Goal: Task Accomplishment & Management: Use online tool/utility

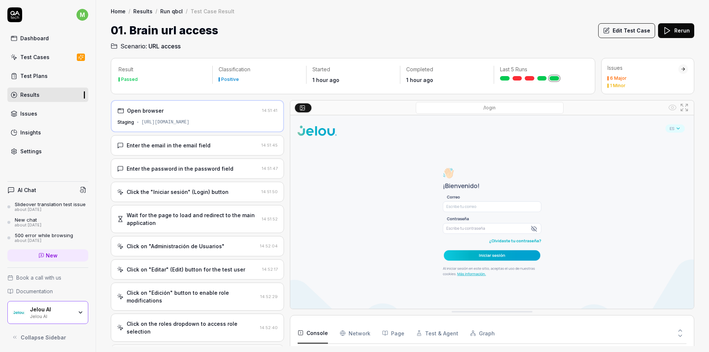
scroll to position [114, 0]
click at [213, 148] on div "Enter the email in the email field" at bounding box center [187, 145] width 141 height 8
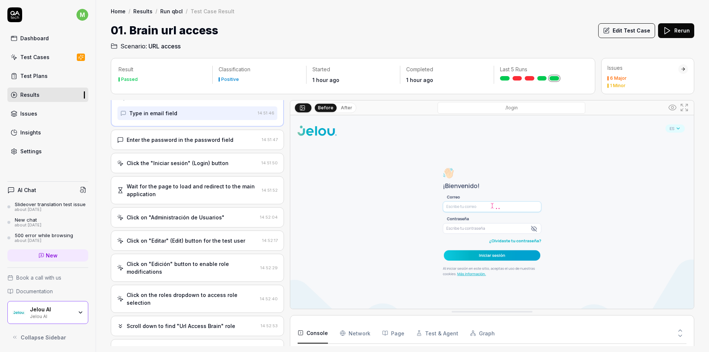
click at [222, 141] on div "Enter the password in the password field" at bounding box center [180, 140] width 107 height 8
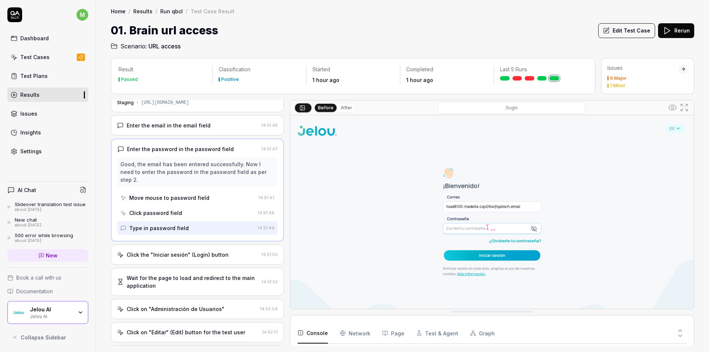
scroll to position [37, 0]
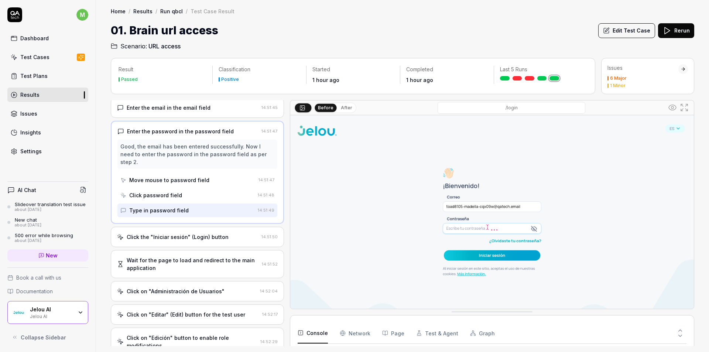
click at [230, 236] on div "Click the "Iniciar sesión" (Login) button 14:51:50" at bounding box center [197, 237] width 173 height 20
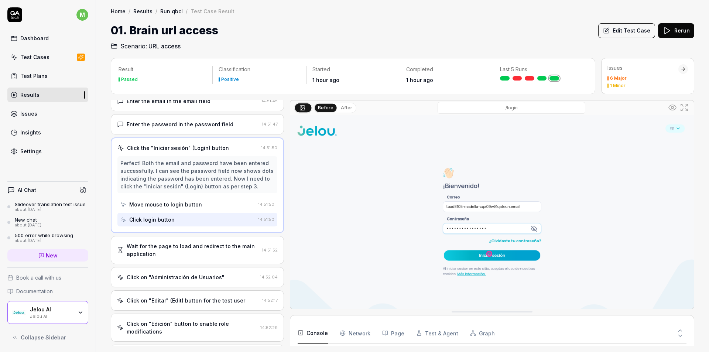
scroll to position [111, 0]
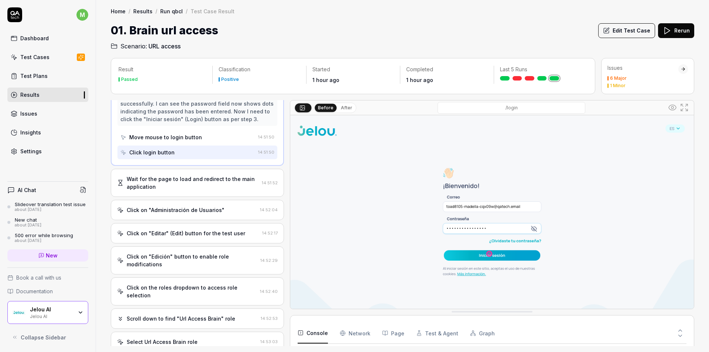
click at [222, 188] on div "Wait for the page to load and redirect to the main application" at bounding box center [193, 183] width 132 height 16
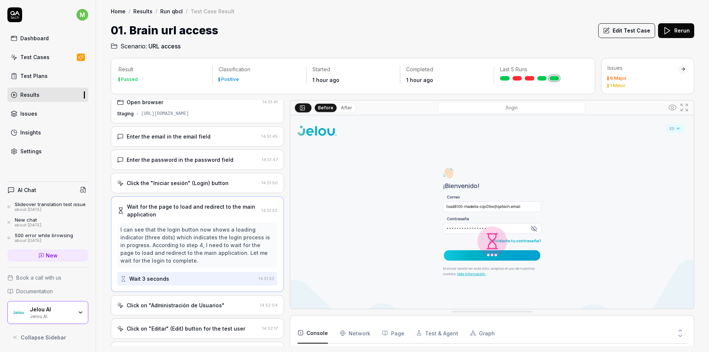
scroll to position [0, 0]
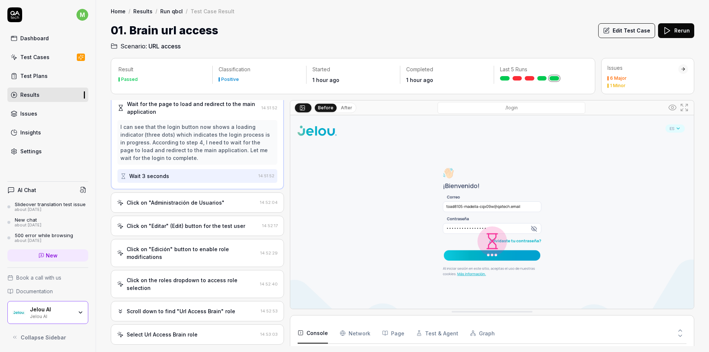
click at [207, 206] on div "Click on "Administración de Usuarios"" at bounding box center [176, 203] width 98 height 8
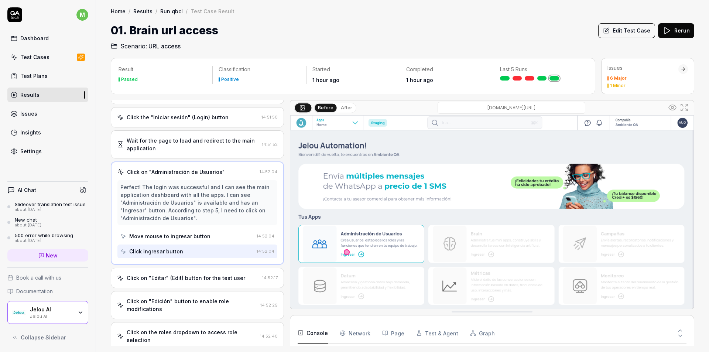
click at [231, 286] on div "Click on "Editar" (Edit) button for the test user 14:52:17" at bounding box center [197, 278] width 173 height 20
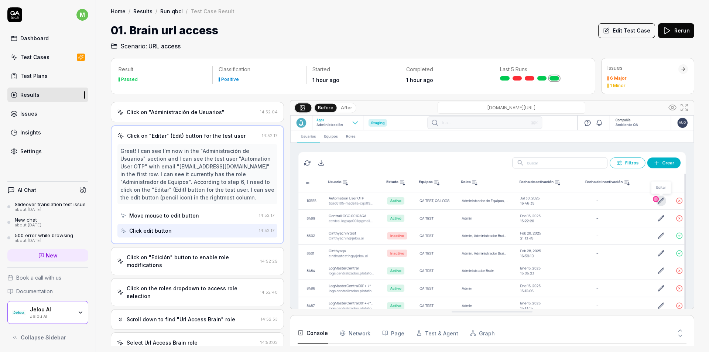
scroll to position [150, 0]
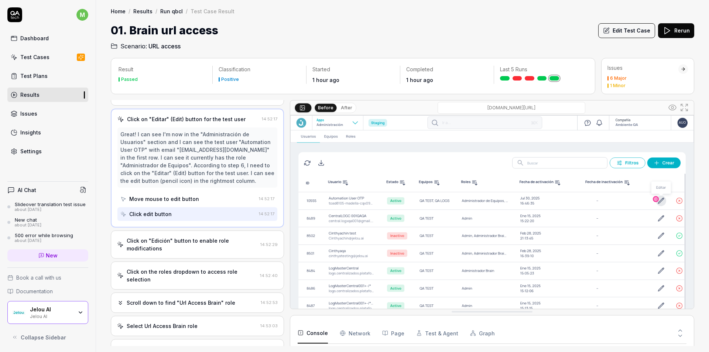
click at [215, 258] on div "Click on "Edición" button to enable role modifications 14:52:29" at bounding box center [197, 244] width 173 height 28
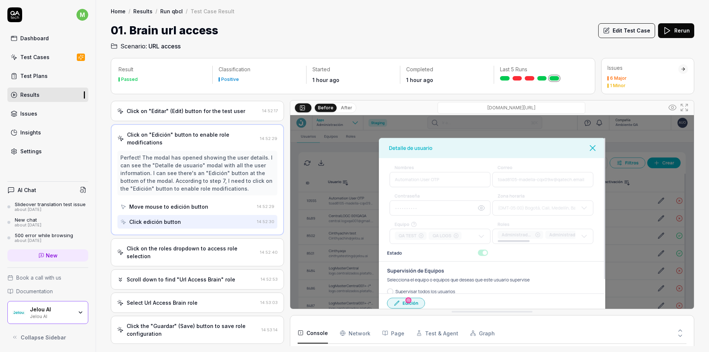
click at [215, 264] on div "Click on the roles dropdown to access role selection 14:52:40" at bounding box center [197, 252] width 173 height 28
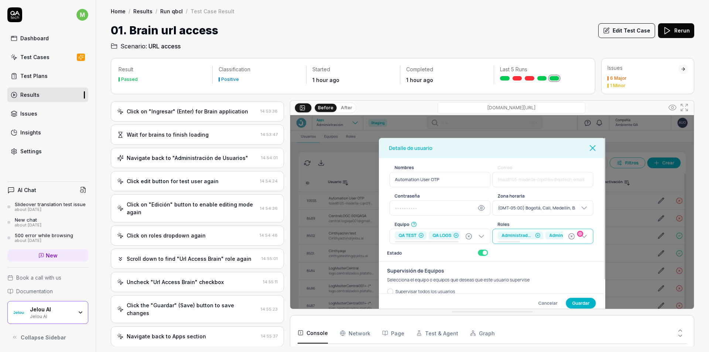
scroll to position [528, 0]
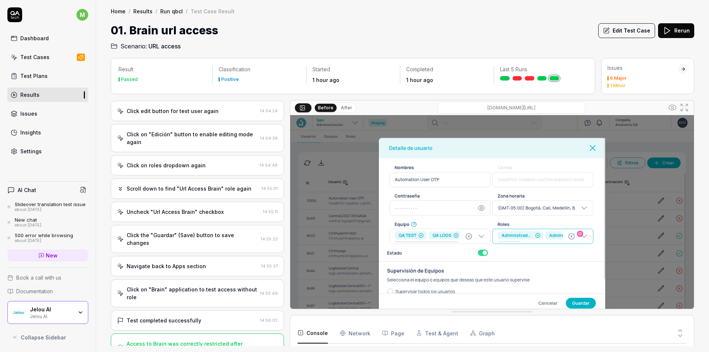
click at [222, 340] on div "Access to Brain was correctly restricted after removing the 'Url Access Brain' …" at bounding box center [192, 348] width 130 height 16
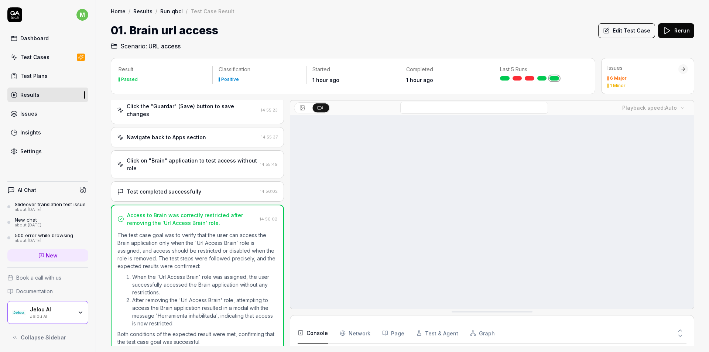
scroll to position [114, 0]
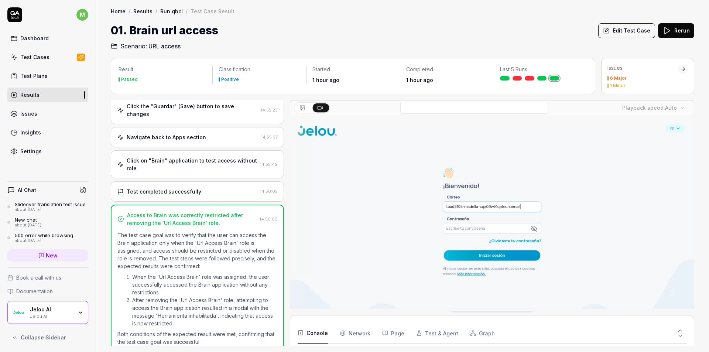
click at [372, 336] on div "Console Network Page Test & Agent Graph" at bounding box center [492, 333] width 389 height 21
click at [362, 331] on Requests "Network" at bounding box center [355, 333] width 31 height 21
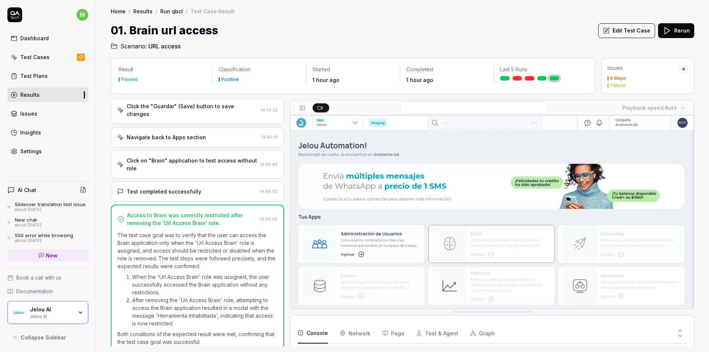
click at [321, 329] on button "Console" at bounding box center [313, 333] width 30 height 21
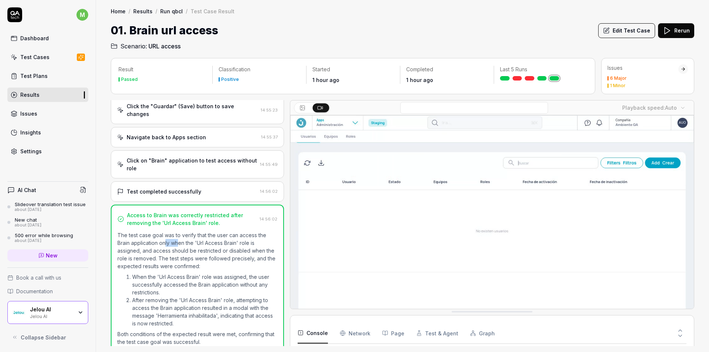
drag, startPoint x: 177, startPoint y: 236, endPoint x: 164, endPoint y: 236, distance: 12.9
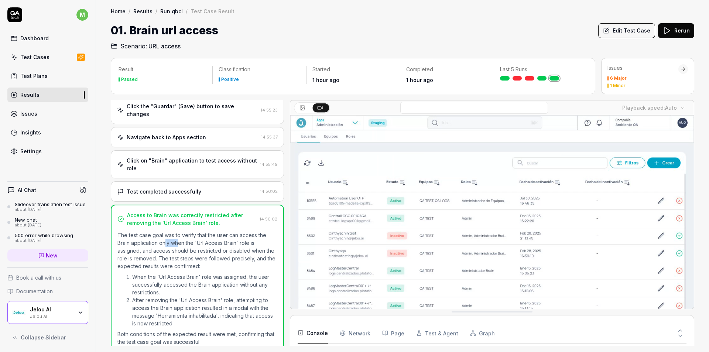
click at [164, 236] on p "The test case goal was to verify that the user can access the Brain application…" at bounding box center [197, 250] width 160 height 39
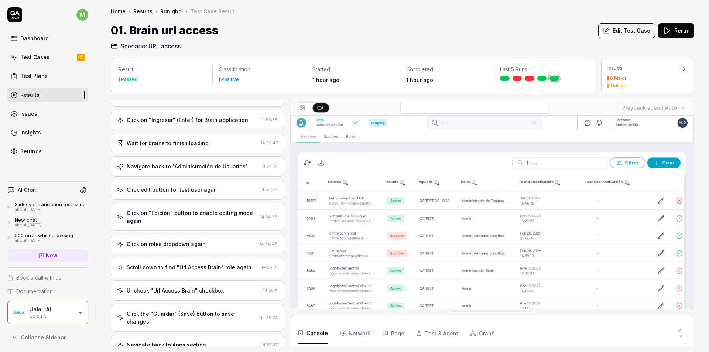
scroll to position [70, 0]
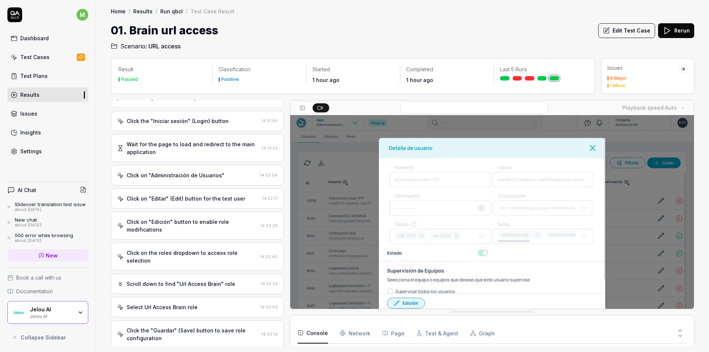
click at [38, 58] on div "Test Cases" at bounding box center [34, 57] width 29 height 8
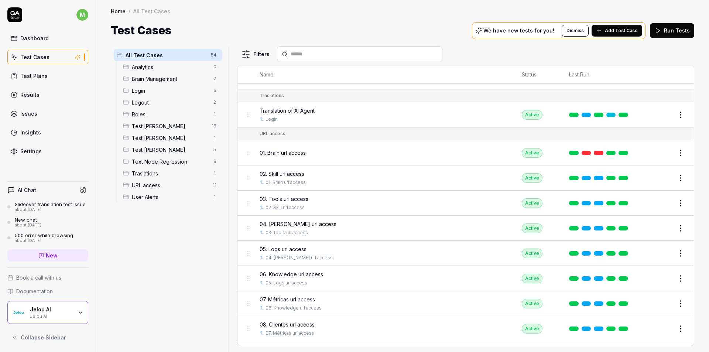
scroll to position [1108, 0]
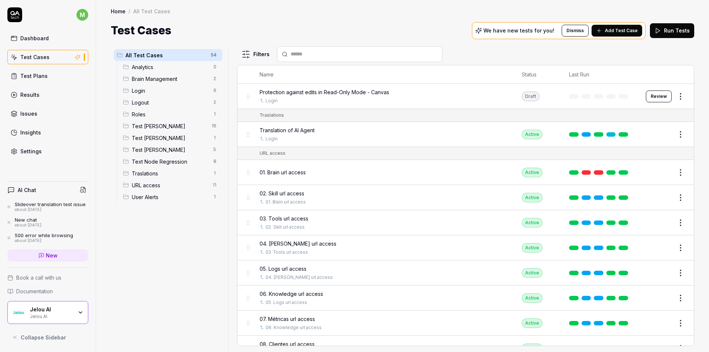
click at [296, 194] on span "02. Skill url access" at bounding box center [282, 193] width 45 height 8
click at [656, 198] on button "Edit" at bounding box center [663, 198] width 18 height 12
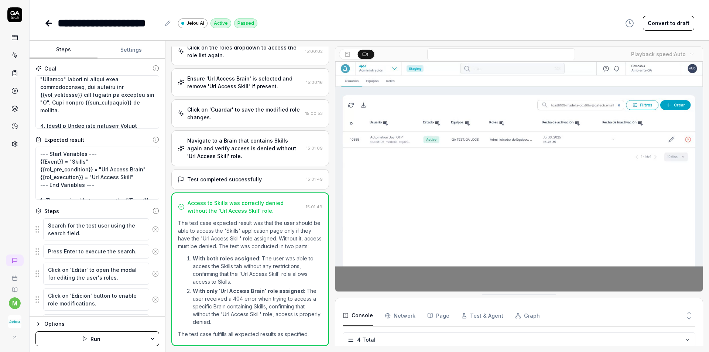
scroll to position [287, 0]
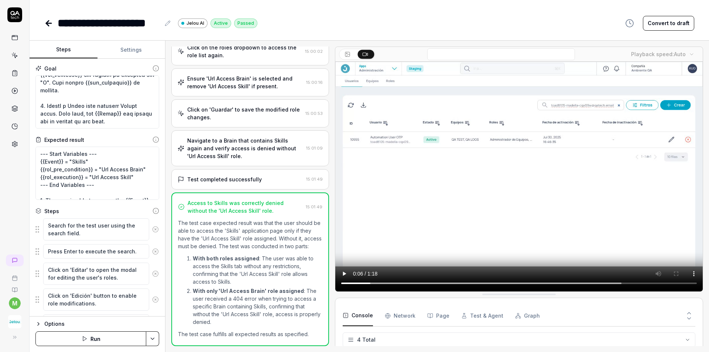
type textarea "*"
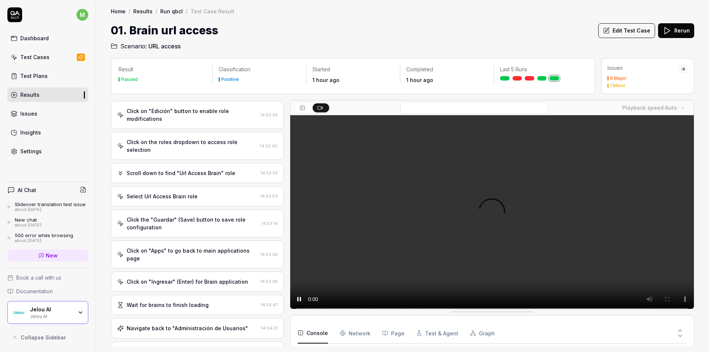
scroll to position [114, 0]
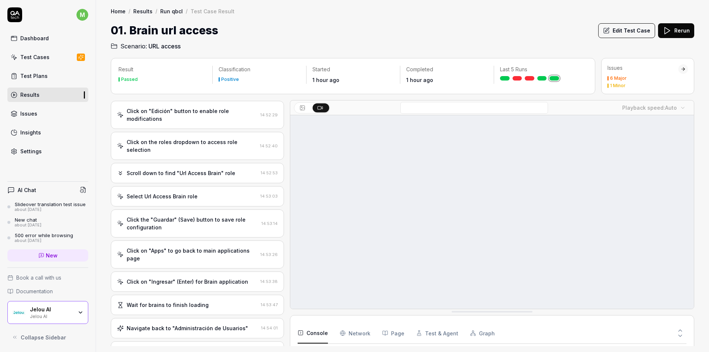
click at [54, 58] on link "Test Cases" at bounding box center [47, 57] width 81 height 14
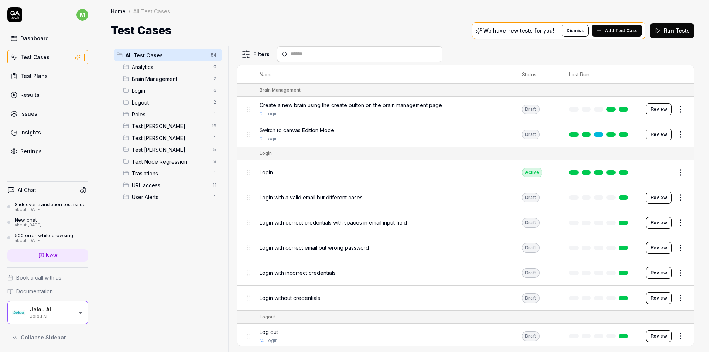
click at [179, 280] on div "All Test Cases 54 Analytics 0 Brain Management 2 Login 6 Logout 2 Roles 1 Test …" at bounding box center [168, 194] width 114 height 297
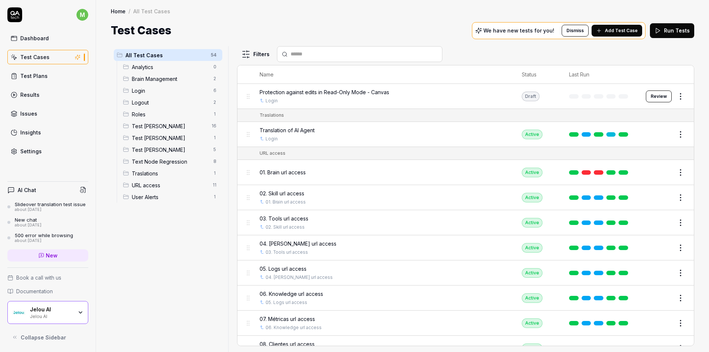
scroll to position [1145, 0]
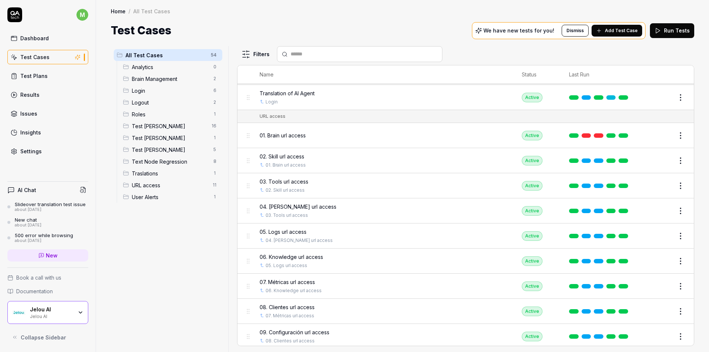
click at [659, 134] on button "Edit" at bounding box center [663, 136] width 18 height 12
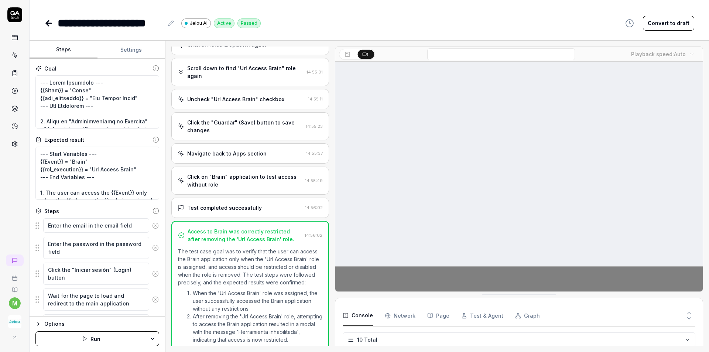
scroll to position [114, 0]
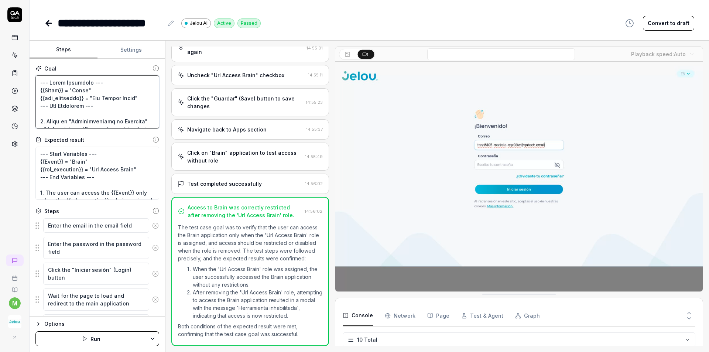
click at [79, 104] on textarea at bounding box center [97, 101] width 124 height 53
click at [74, 97] on textarea at bounding box center [97, 101] width 124 height 53
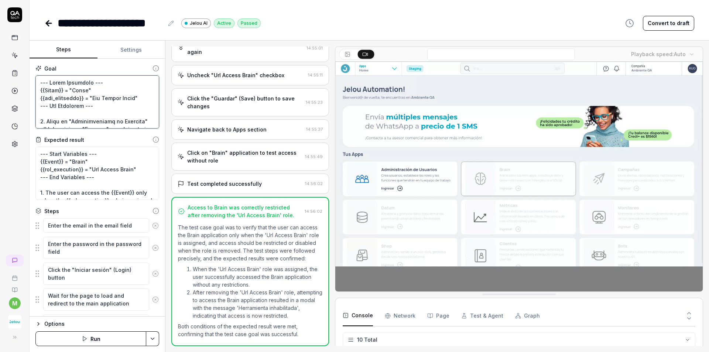
click at [48, 89] on textarea at bounding box center [97, 101] width 124 height 53
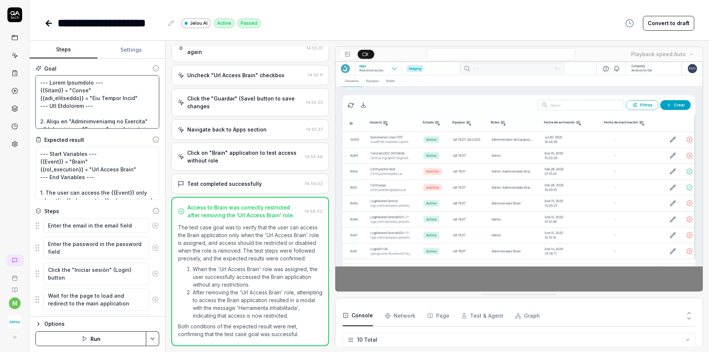
click at [71, 97] on textarea at bounding box center [97, 101] width 124 height 53
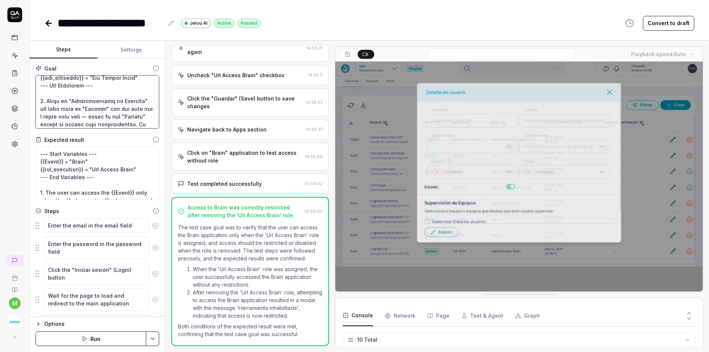
scroll to position [37, 0]
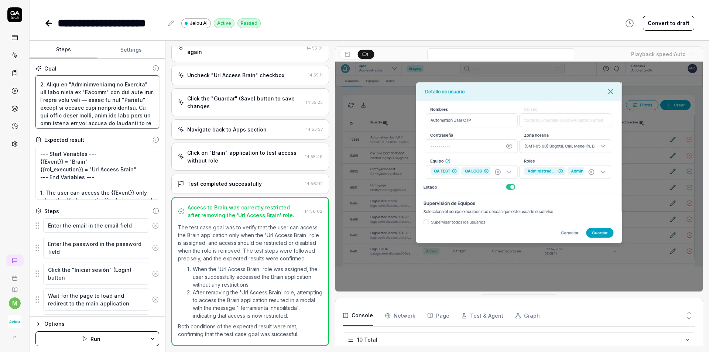
click at [101, 92] on textarea at bounding box center [97, 101] width 124 height 53
click at [63, 102] on textarea at bounding box center [97, 101] width 124 height 53
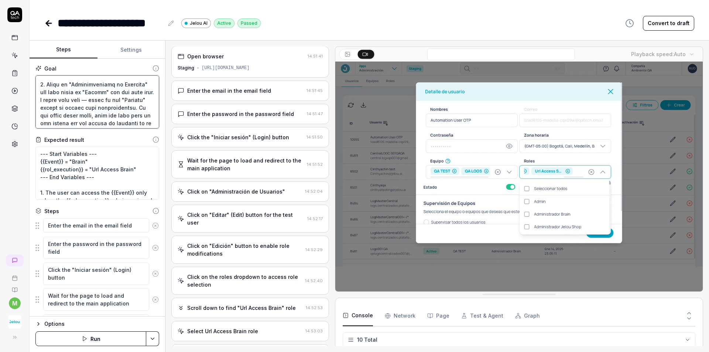
scroll to position [0, 0]
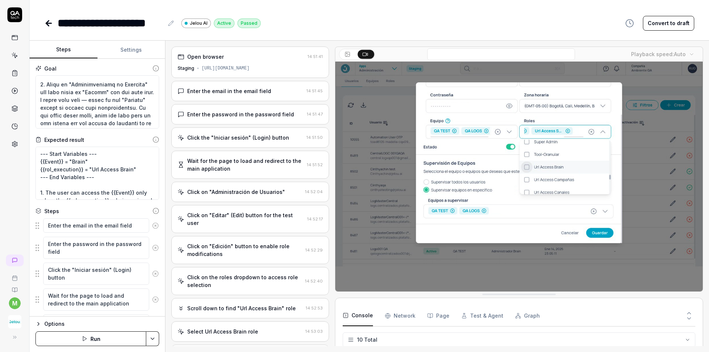
click at [231, 58] on div "Open browser" at bounding box center [241, 57] width 127 height 8
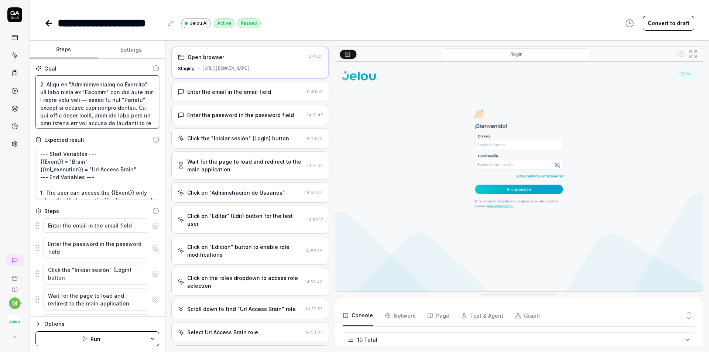
drag, startPoint x: 62, startPoint y: 101, endPoint x: 97, endPoint y: 102, distance: 34.7
click at [97, 102] on textarea at bounding box center [97, 101] width 124 height 53
click at [93, 101] on textarea at bounding box center [97, 101] width 124 height 53
click at [116, 93] on textarea at bounding box center [97, 101] width 124 height 53
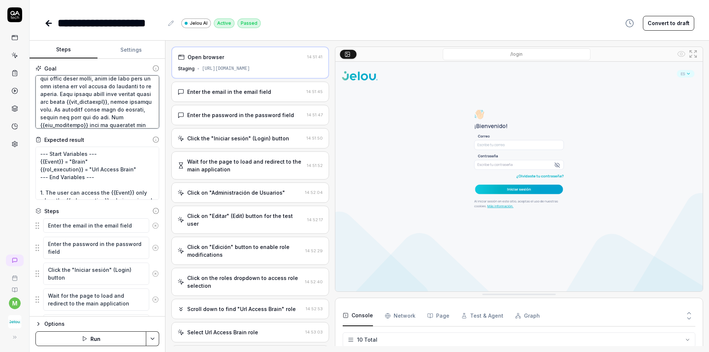
scroll to position [111, 0]
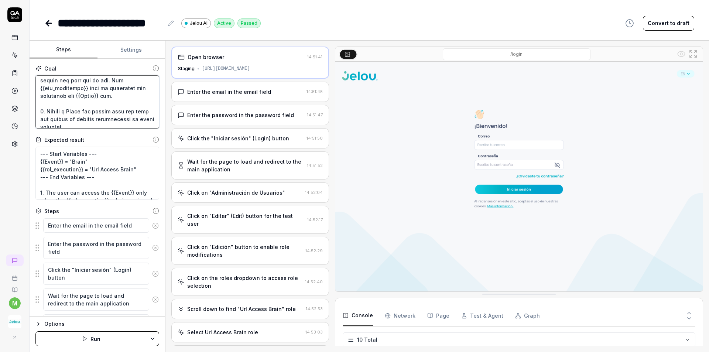
click at [91, 89] on textarea at bounding box center [97, 101] width 124 height 53
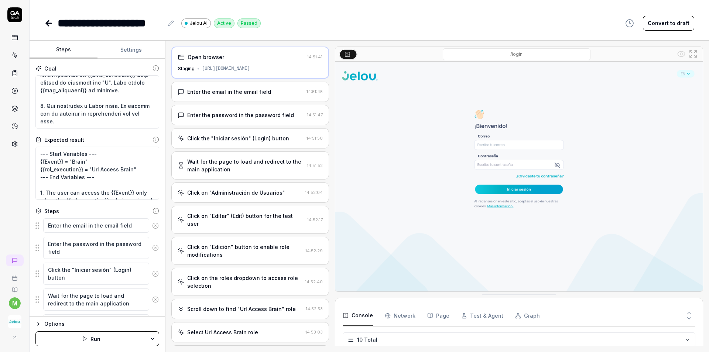
click at [152, 68] on icon at bounding box center [155, 68] width 7 height 7
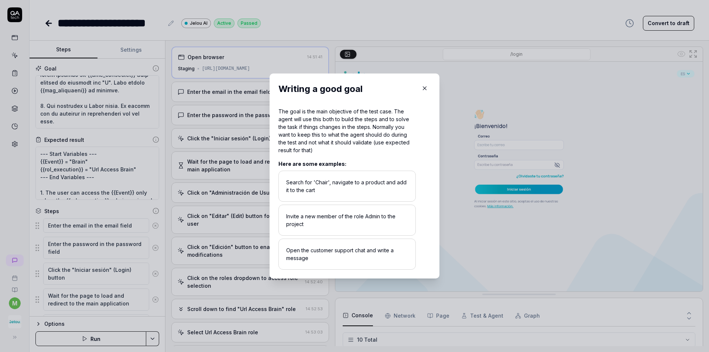
click at [423, 91] on icon "button" at bounding box center [424, 88] width 7 height 7
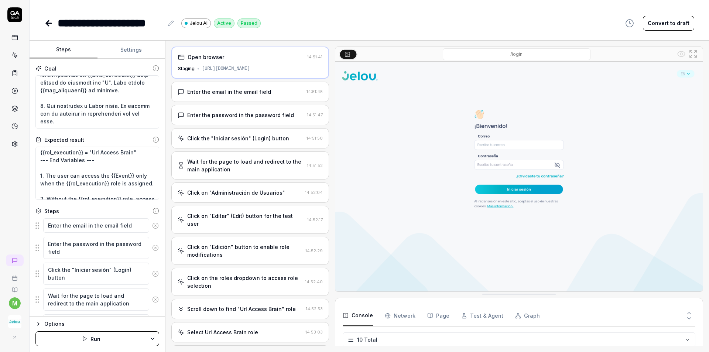
scroll to position [47, 0]
click at [223, 64] on div "Open browser 14:51:41 Staging [URL][DOMAIN_NAME]" at bounding box center [250, 63] width 158 height 32
click at [224, 93] on div "Enter the email in the email field" at bounding box center [229, 92] width 84 height 8
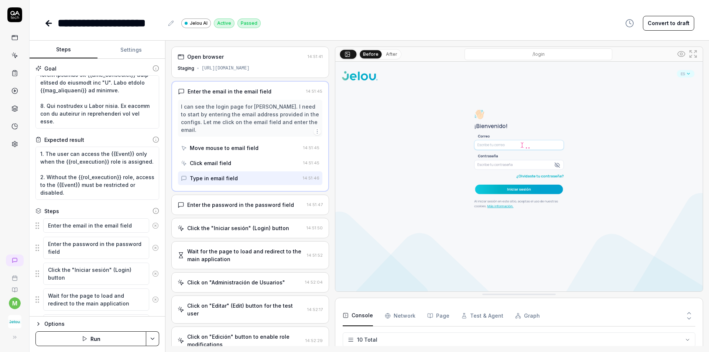
click at [241, 202] on div "Enter the password in the password field 14:51:47" at bounding box center [250, 205] width 158 height 20
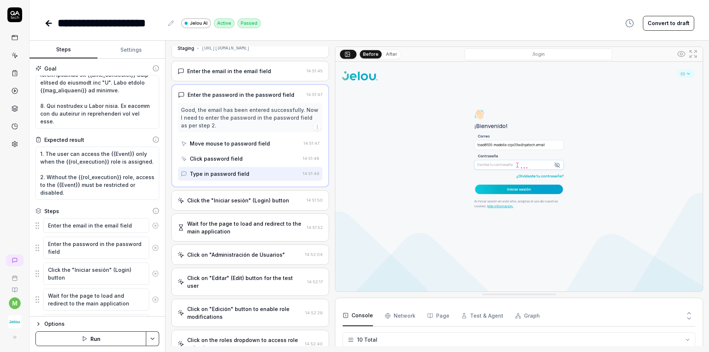
scroll to position [37, 0]
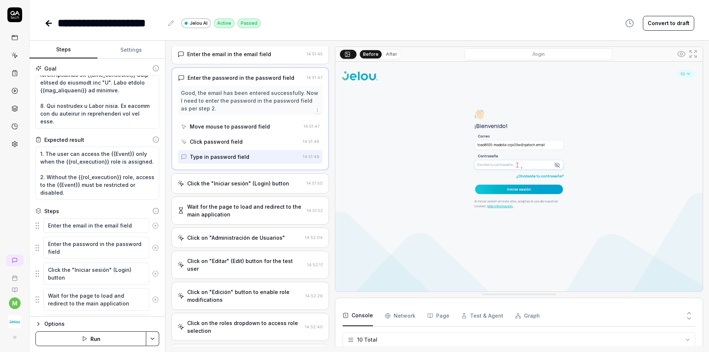
click at [394, 50] on div "Before After" at bounding box center [380, 54] width 42 height 10
click at [390, 55] on button "After" at bounding box center [391, 54] width 17 height 8
click at [392, 308] on Requests "Network" at bounding box center [400, 315] width 31 height 21
click at [688, 311] on icon at bounding box center [689, 313] width 7 height 7
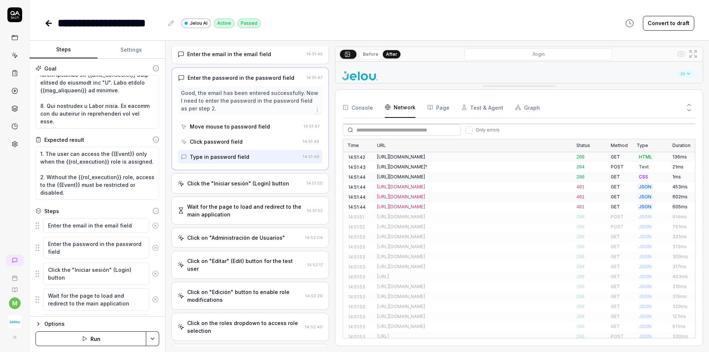
click at [414, 155] on div "[URL][DOMAIN_NAME]" at bounding box center [472, 157] width 191 height 7
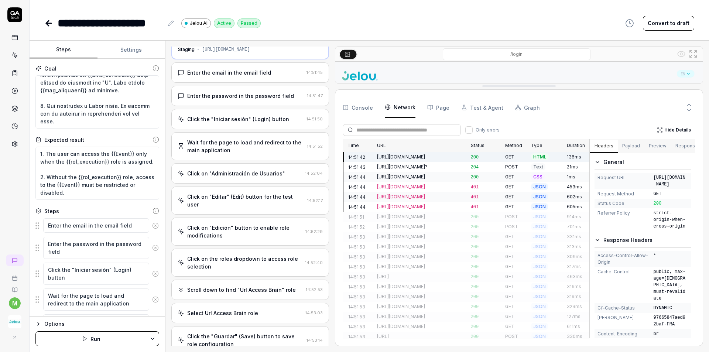
scroll to position [0, 0]
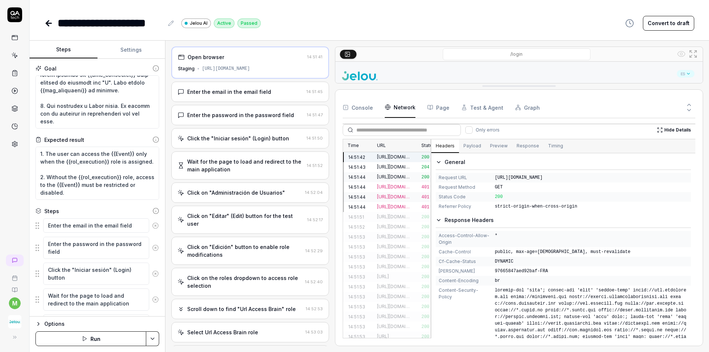
click at [381, 209] on div "Time URL Status Method Type Duration 14:51:42 [URL][DOMAIN_NAME] 200 GET HTML 1…" at bounding box center [519, 238] width 353 height 199
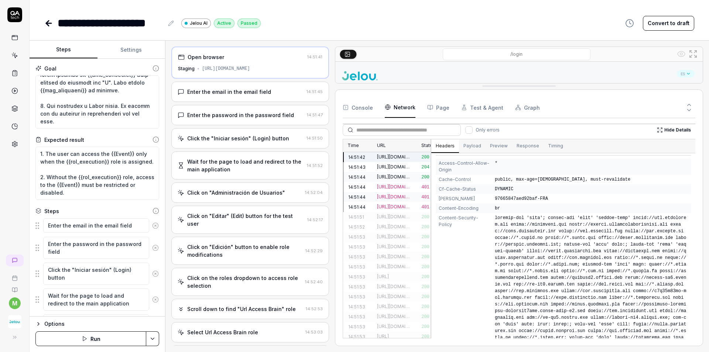
scroll to position [258, 0]
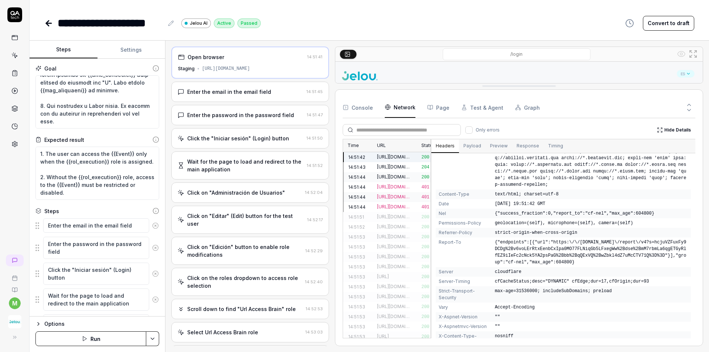
click at [467, 146] on button "Payload" at bounding box center [472, 146] width 27 height 13
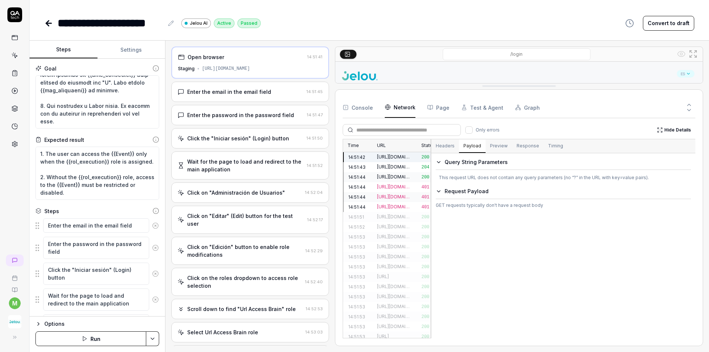
click at [438, 165] on icon "button" at bounding box center [439, 162] width 6 height 6
click at [450, 175] on div "Request Payload" at bounding box center [568, 175] width 246 height 9
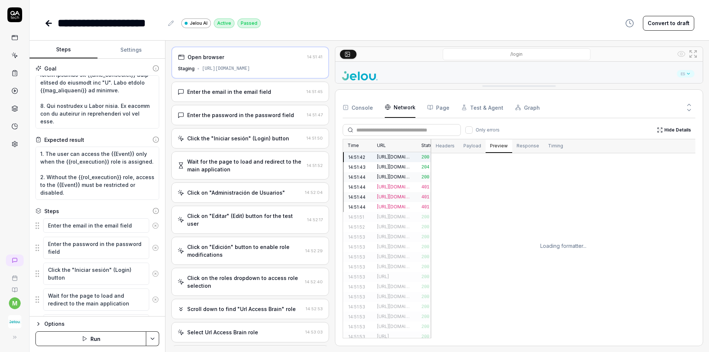
click at [502, 150] on button "Preview" at bounding box center [498, 146] width 27 height 13
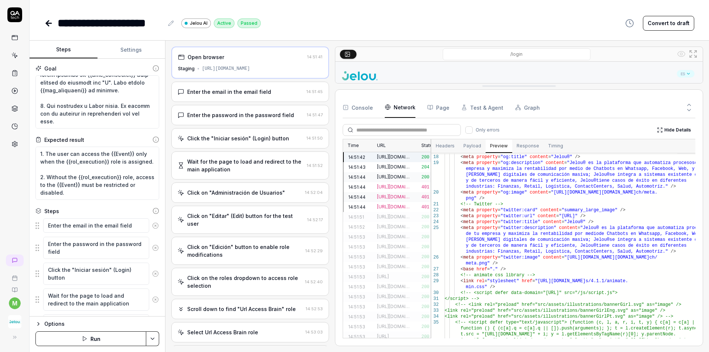
click at [522, 148] on button "Response" at bounding box center [527, 146] width 31 height 13
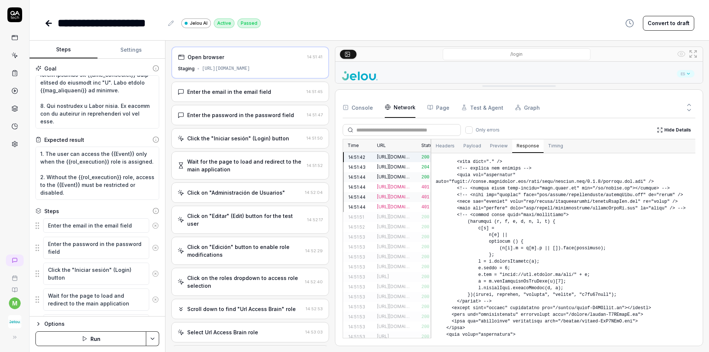
scroll to position [428, 0]
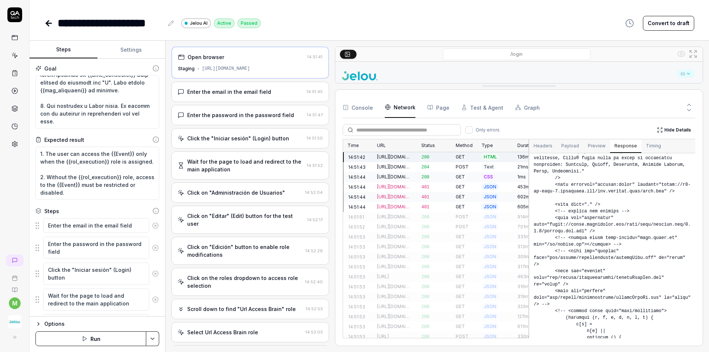
click at [529, 182] on div "Time URL Status Method Type Duration 14:51:42 [URL][DOMAIN_NAME] 200 GET HTML 1…" at bounding box center [519, 238] width 353 height 199
click at [405, 167] on div "[URL][DOMAIN_NAME]?" at bounding box center [394, 167] width 35 height 7
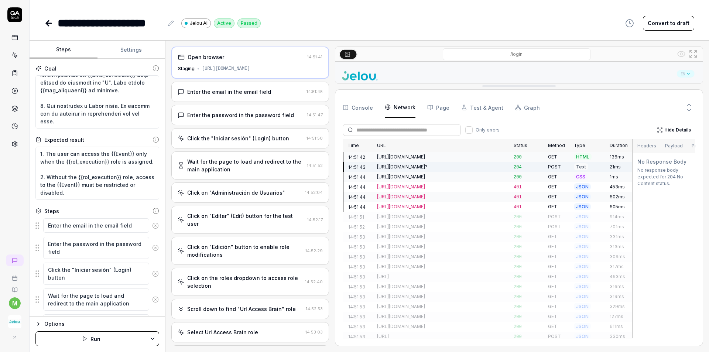
click at [632, 184] on div "Time URL Status Method Type Duration 14:51:42 [URL][DOMAIN_NAME] 200 GET HTML 1…" at bounding box center [519, 238] width 353 height 199
click at [247, 138] on div "Click the "Iniciar sesión" (Login) button" at bounding box center [238, 138] width 102 height 8
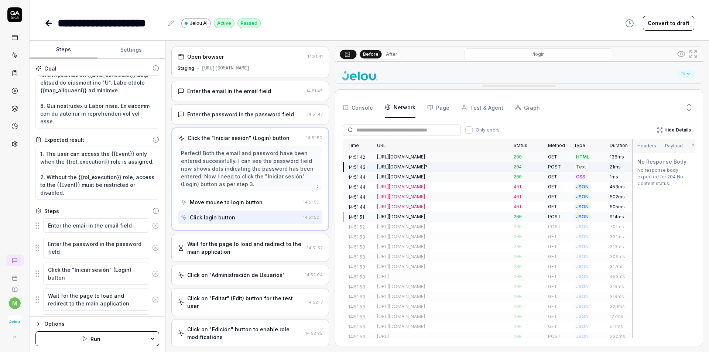
click at [244, 221] on div "Click login button" at bounding box center [240, 217] width 119 height 14
click at [431, 213] on div "[URL][DOMAIN_NAME]" at bounding box center [441, 216] width 128 height 7
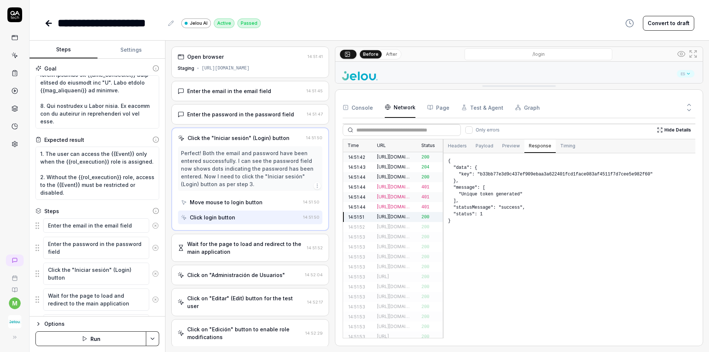
click at [445, 218] on div "Time URL Status Method Type Duration 14:51:42 [URL][DOMAIN_NAME] 200 GET HTML 1…" at bounding box center [519, 238] width 353 height 199
click at [482, 143] on button "Payload" at bounding box center [484, 146] width 27 height 13
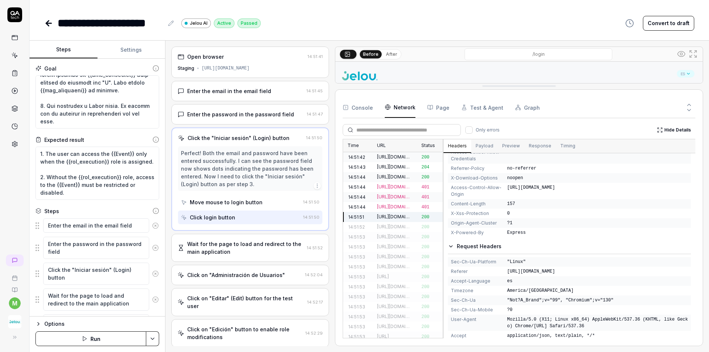
click at [457, 151] on button "Headers" at bounding box center [457, 146] width 28 height 13
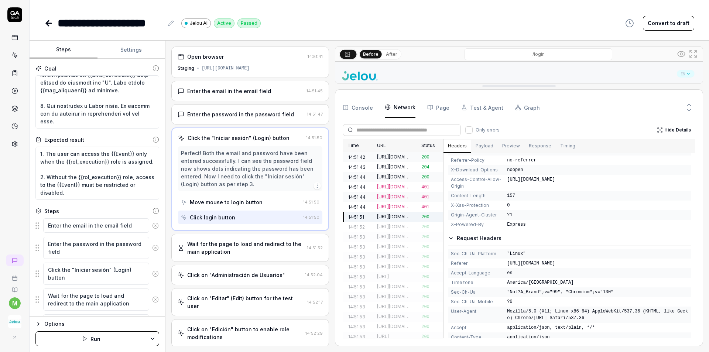
scroll to position [268, 0]
click at [472, 144] on button "Payload" at bounding box center [484, 146] width 27 height 13
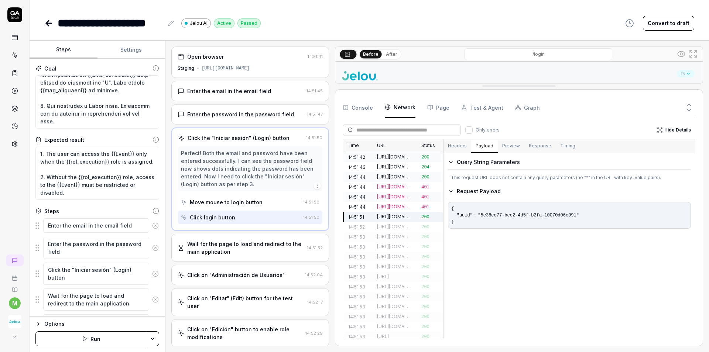
click at [509, 149] on button "Preview" at bounding box center [511, 146] width 27 height 13
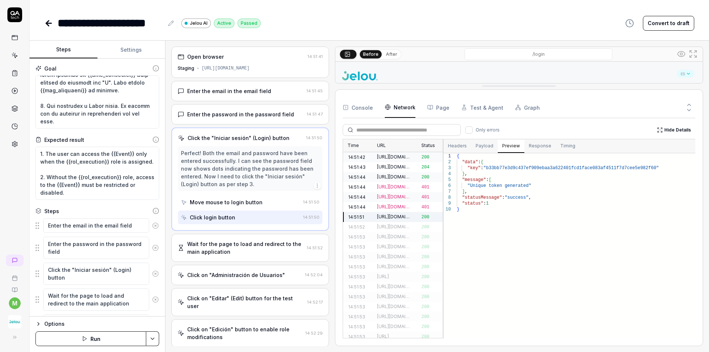
scroll to position [0, 0]
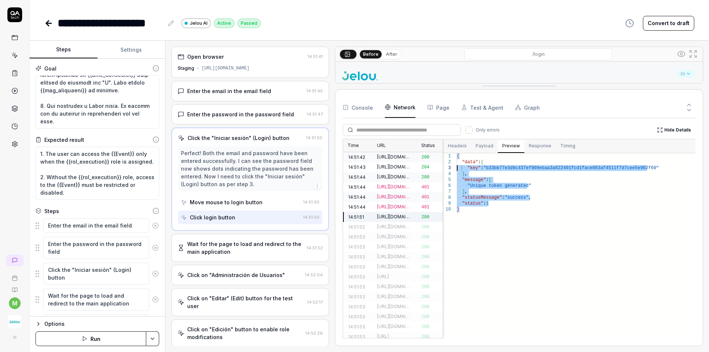
drag, startPoint x: 496, startPoint y: 203, endPoint x: 447, endPoint y: 152, distance: 71.0
click at [457, 153] on div "{ "data" : { "key" : "b33bb77e3d9c437ef909ebaa3a622401fcd1face083af4511 f7d7cee…" at bounding box center [576, 245] width 238 height 185
click at [496, 187] on div "{ "data" : { "key" : "b33bb77e3d9c437ef909ebaa3a622401fcd1face083af4511 f7d7cee…" at bounding box center [576, 245] width 238 height 185
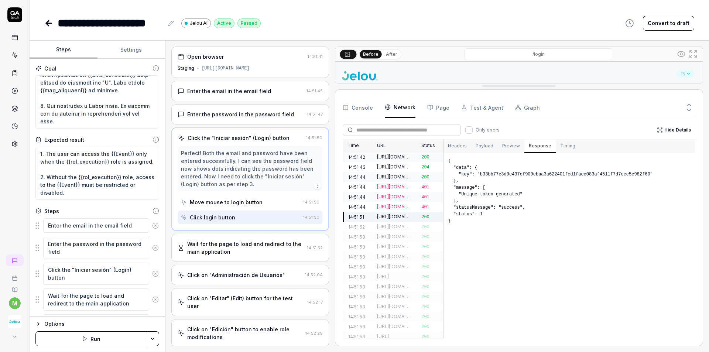
click at [546, 145] on button "Response" at bounding box center [539, 146] width 31 height 13
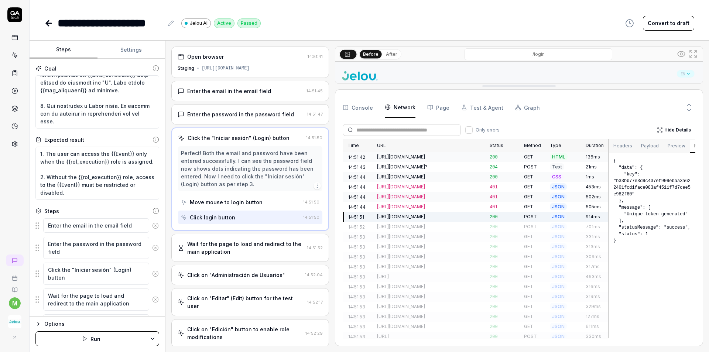
click at [610, 213] on div "Time URL Status Method Type Duration 14:51:42 [URL][DOMAIN_NAME] 200 GET HTML 1…" at bounding box center [519, 238] width 353 height 199
click at [459, 226] on div "[URL][DOMAIN_NAME]" at bounding box center [429, 226] width 104 height 7
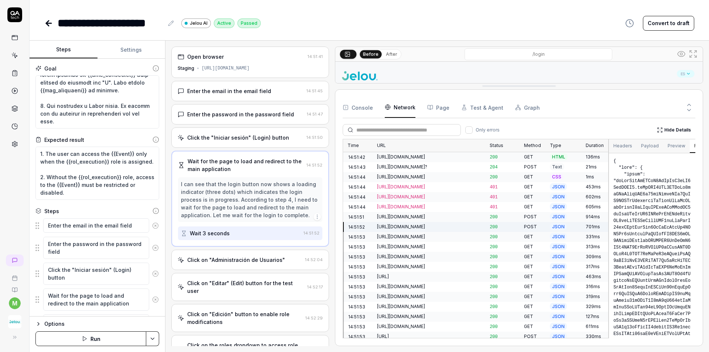
click at [246, 149] on div "Open browser 14:51:41 Staging [URL][DOMAIN_NAME] Enter the email in the email f…" at bounding box center [250, 196] width 158 height 299
click at [245, 141] on div "Click the "Iniciar sesión" (Login) button 14:51:50" at bounding box center [250, 137] width 158 height 20
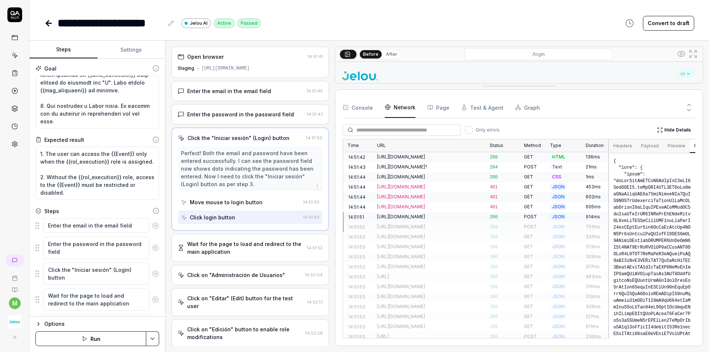
click at [262, 251] on div "Wait for the page to load and redirect to the main application" at bounding box center [245, 248] width 117 height 16
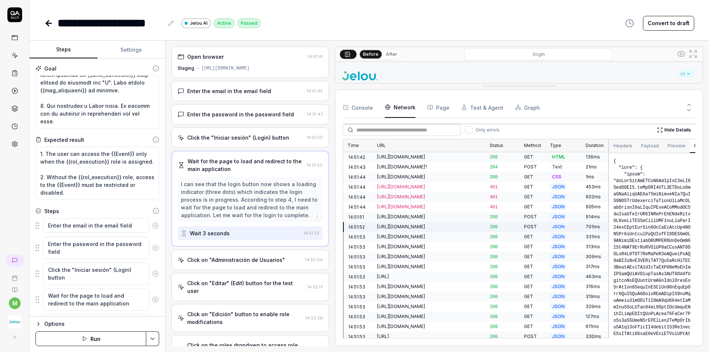
click at [402, 234] on div "[URL][DOMAIN_NAME]" at bounding box center [429, 236] width 104 height 7
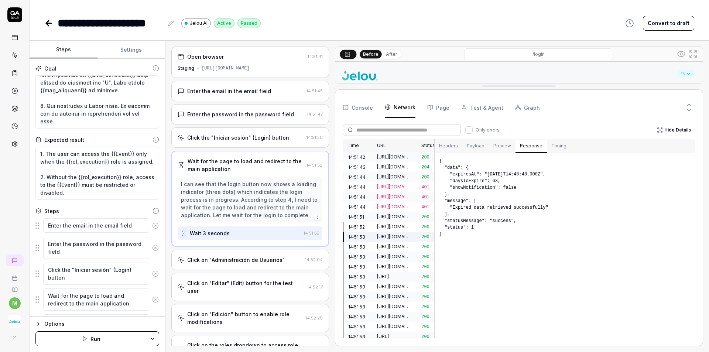
click at [435, 227] on div "Time URL Status Method Type Duration 14:51:42 [URL][DOMAIN_NAME] 200 GET HTML 1…" at bounding box center [519, 238] width 353 height 199
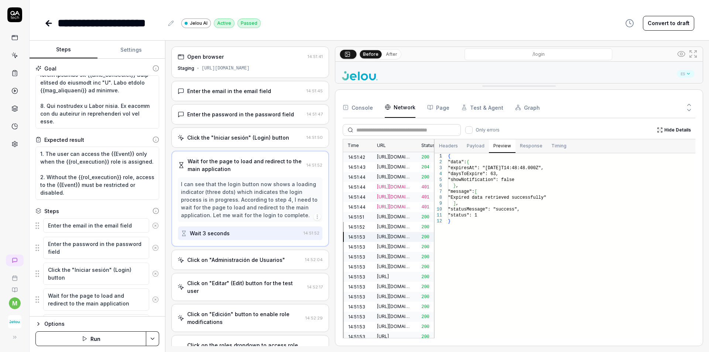
click at [504, 148] on button "Preview" at bounding box center [502, 146] width 27 height 13
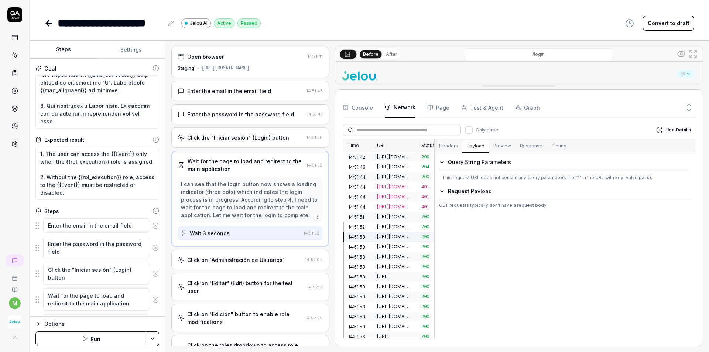
click at [470, 148] on button "Payload" at bounding box center [475, 146] width 27 height 13
click at [444, 145] on button "Headers" at bounding box center [449, 146] width 28 height 13
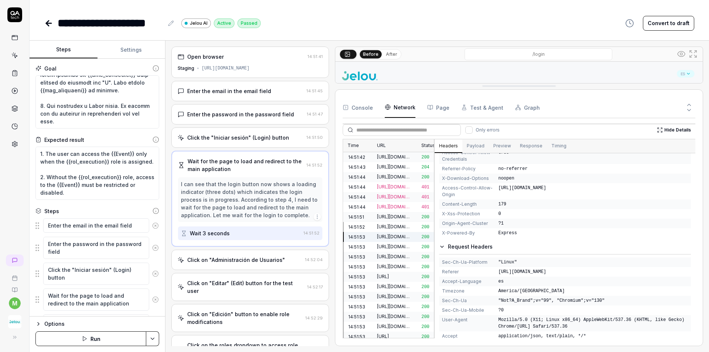
click at [399, 225] on div "[URL][DOMAIN_NAME]" at bounding box center [394, 226] width 35 height 7
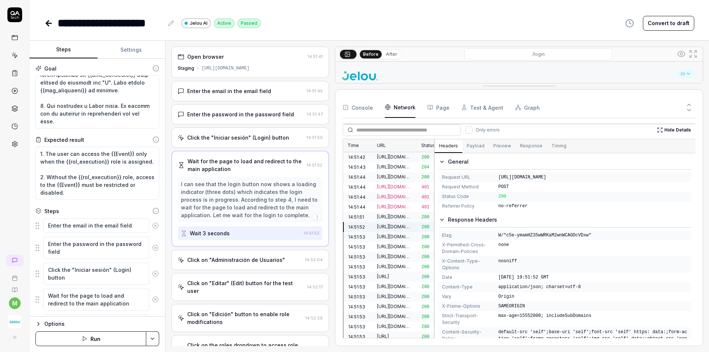
scroll to position [0, 0]
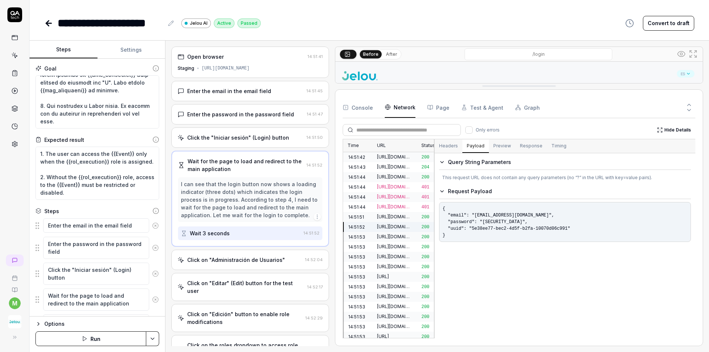
click at [468, 147] on button "Payload" at bounding box center [475, 146] width 27 height 13
drag, startPoint x: 486, startPoint y: 230, endPoint x: 468, endPoint y: 220, distance: 20.2
click at [468, 220] on pre "{ "email": "[EMAIL_ADDRESS][DOMAIN_NAME]", "password": "[SECURITY_DATA]", "uuid…" at bounding box center [565, 222] width 252 height 40
click at [471, 220] on pre "{ "email": "[EMAIL_ADDRESS][DOMAIN_NAME]", "password": "[SECURITY_DATA]", "uuid…" at bounding box center [565, 222] width 252 height 40
click at [501, 147] on button "Preview" at bounding box center [502, 146] width 27 height 13
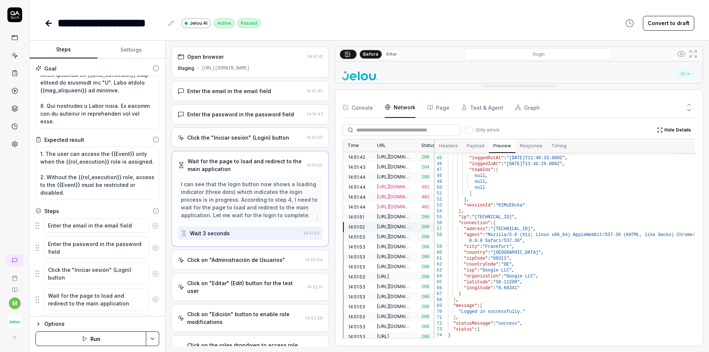
click at [524, 144] on button "Response" at bounding box center [530, 146] width 31 height 13
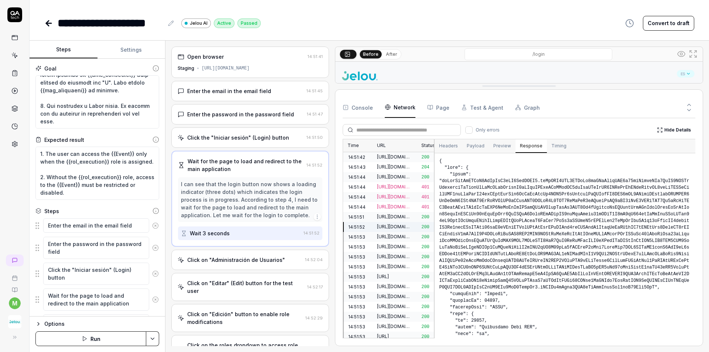
scroll to position [37, 0]
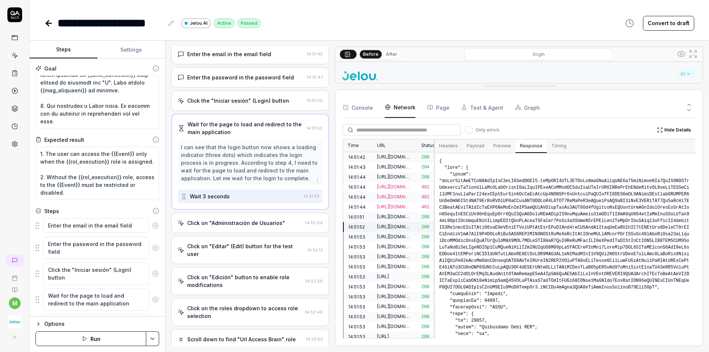
click at [273, 230] on div "Click on "Administración de Usuarios" 14:52:04" at bounding box center [250, 223] width 158 height 20
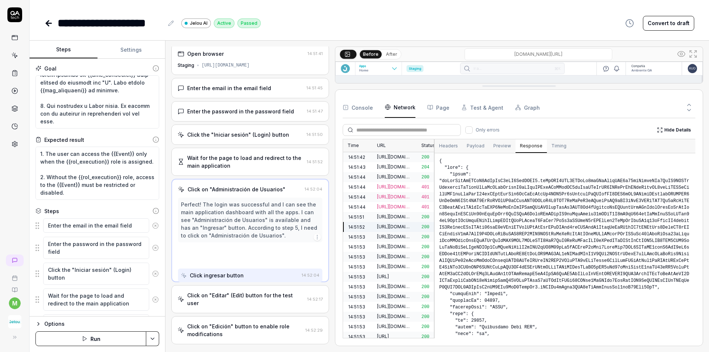
scroll to position [0, 0]
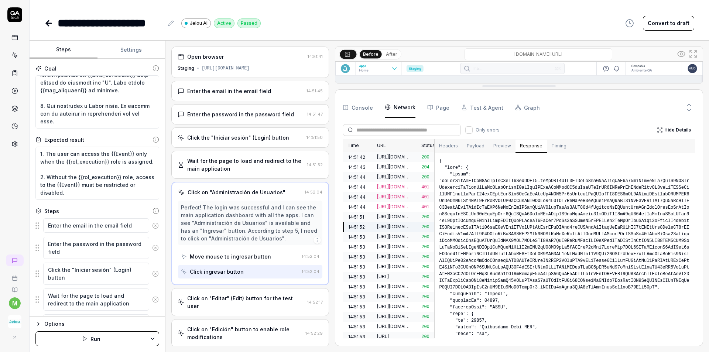
click at [690, 111] on icon at bounding box center [689, 110] width 7 height 7
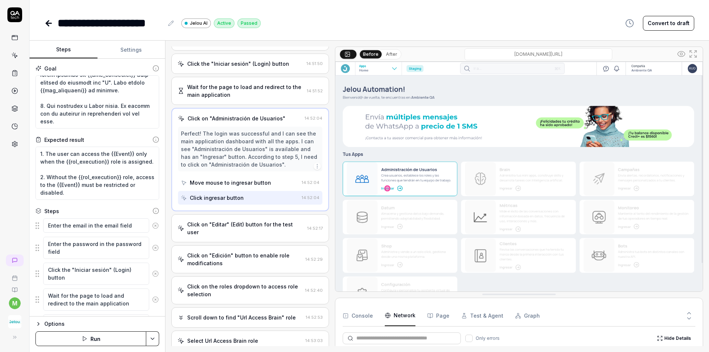
click at [260, 234] on div "Click on "Editar" (Edit) button for the test user" at bounding box center [245, 228] width 117 height 16
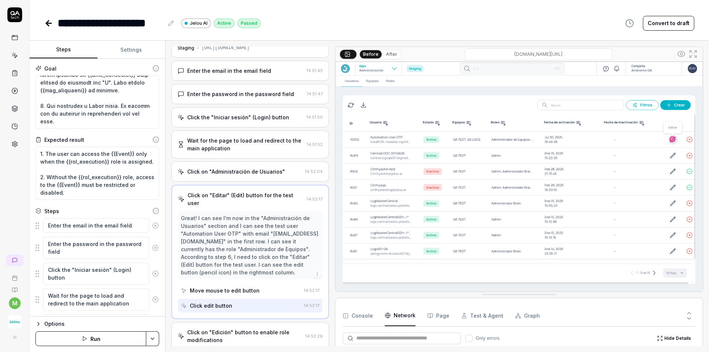
scroll to position [37, 0]
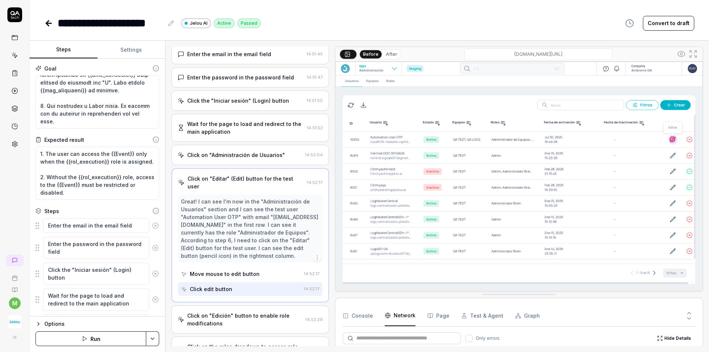
click at [390, 55] on button "After" at bounding box center [391, 54] width 17 height 8
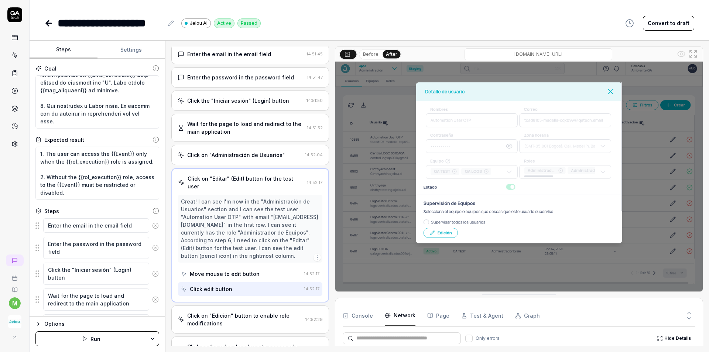
click at [373, 55] on button "Before" at bounding box center [370, 54] width 21 height 8
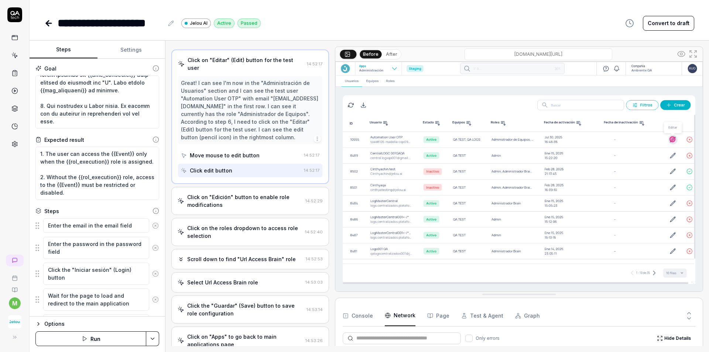
scroll to position [185, 0]
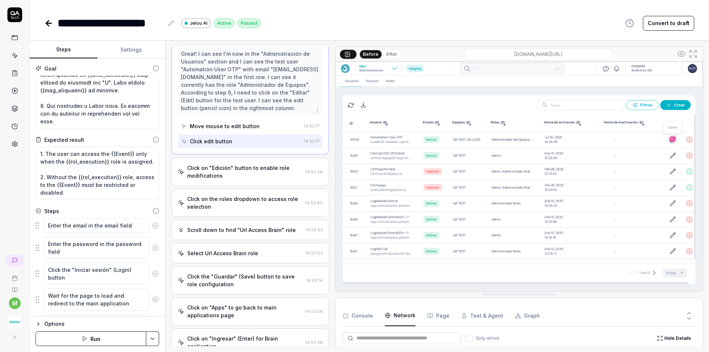
click at [247, 174] on div "Click on "Edición" button to enable role modifications" at bounding box center [244, 172] width 115 height 16
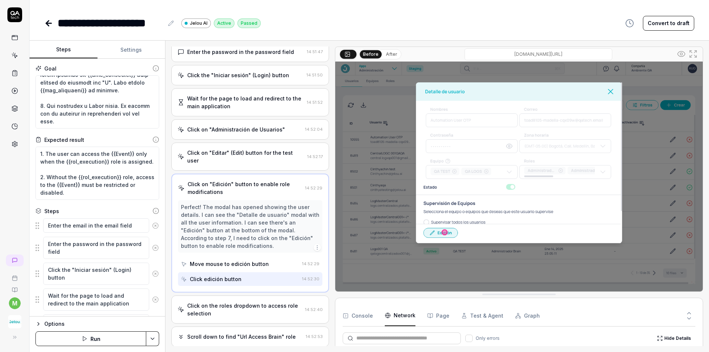
scroll to position [83, 0]
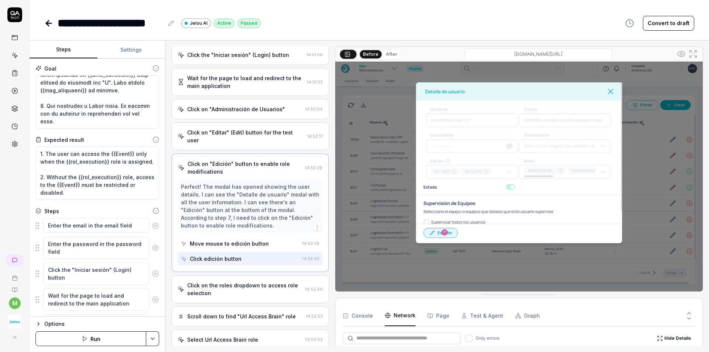
click at [386, 54] on button "After" at bounding box center [391, 54] width 17 height 8
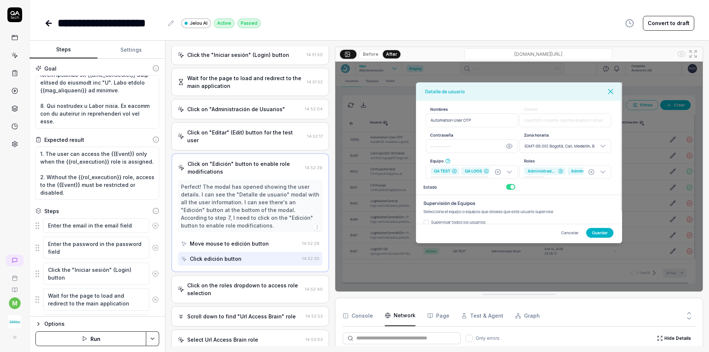
click at [372, 56] on button "Before" at bounding box center [370, 54] width 21 height 8
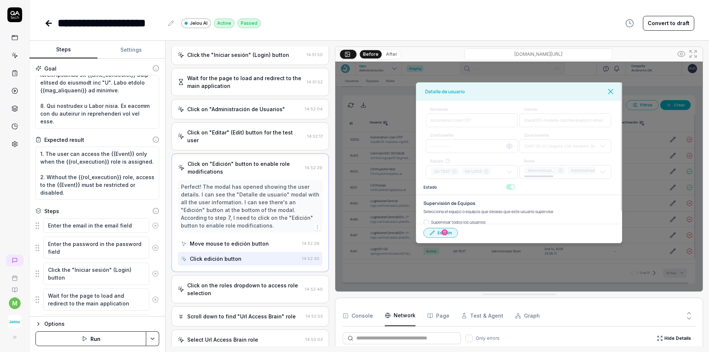
click at [387, 54] on button "After" at bounding box center [391, 54] width 17 height 8
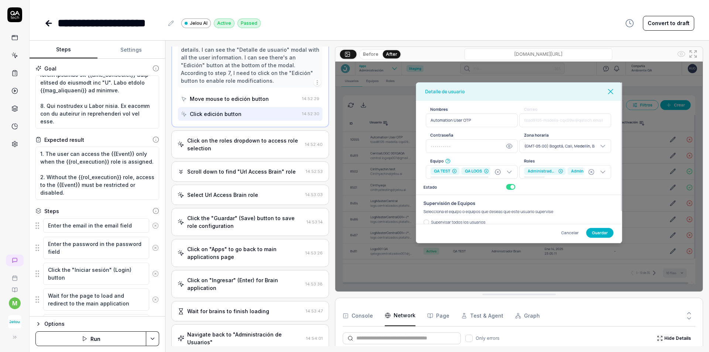
scroll to position [230, 0]
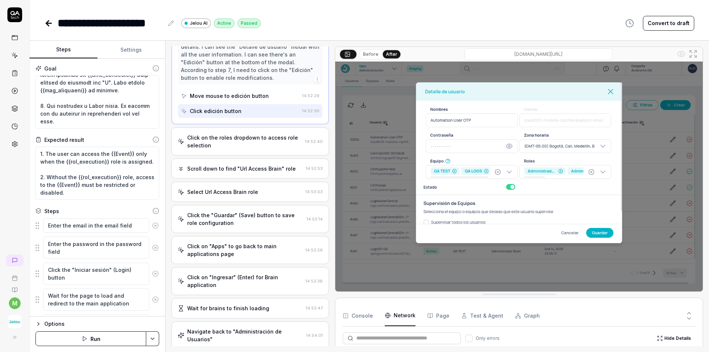
click at [255, 144] on div "Click on the roles dropdown to access role selection" at bounding box center [244, 142] width 115 height 16
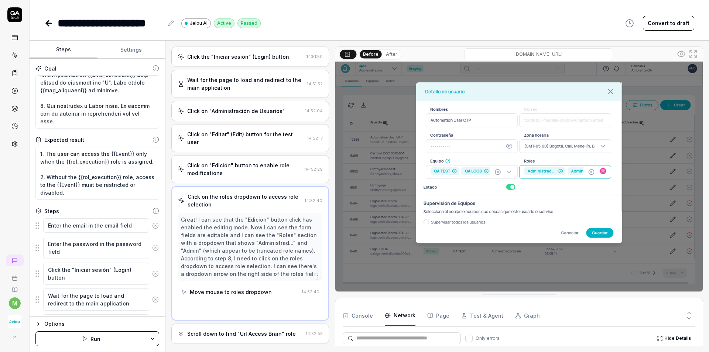
scroll to position [55, 0]
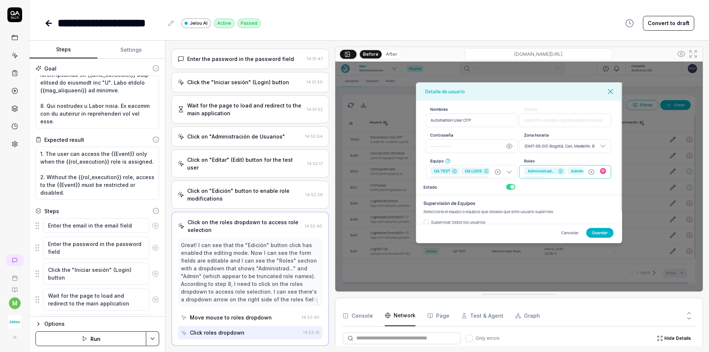
click at [388, 55] on button "After" at bounding box center [391, 54] width 17 height 8
click at [373, 54] on button "Before" at bounding box center [370, 54] width 21 height 8
click at [387, 54] on button "After" at bounding box center [391, 54] width 17 height 8
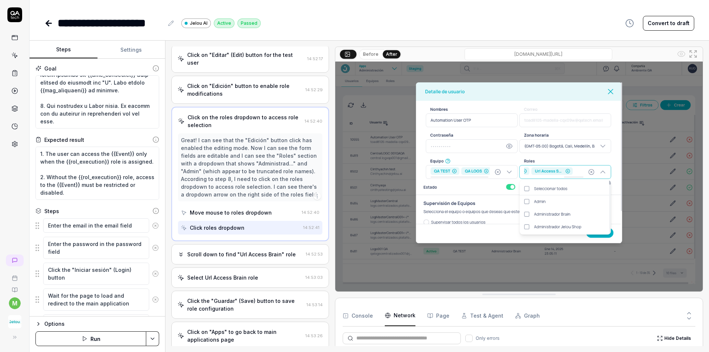
scroll to position [203, 0]
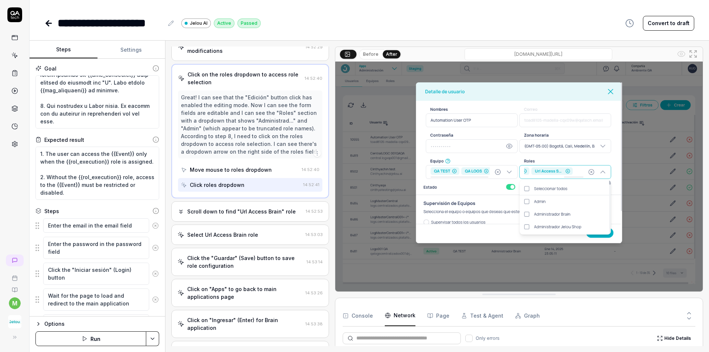
click at [246, 216] on div "Scroll down to find "Url Access Brain" role 14:52:53" at bounding box center [250, 211] width 158 height 20
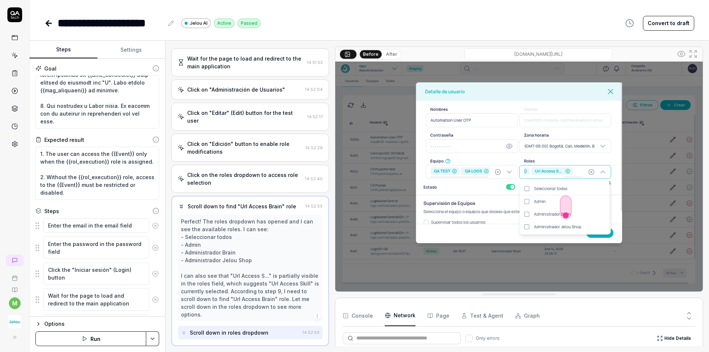
scroll to position [139, 0]
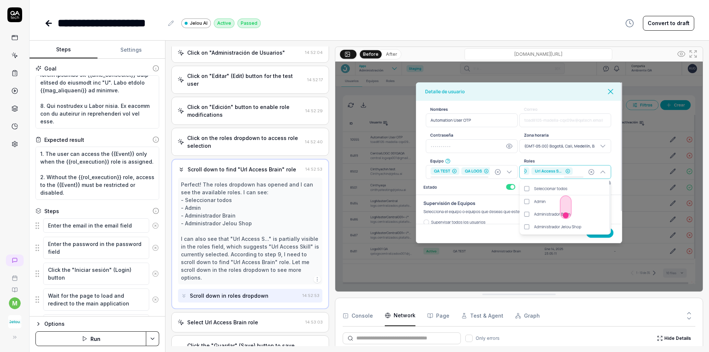
click at [392, 56] on button "After" at bounding box center [391, 54] width 17 height 8
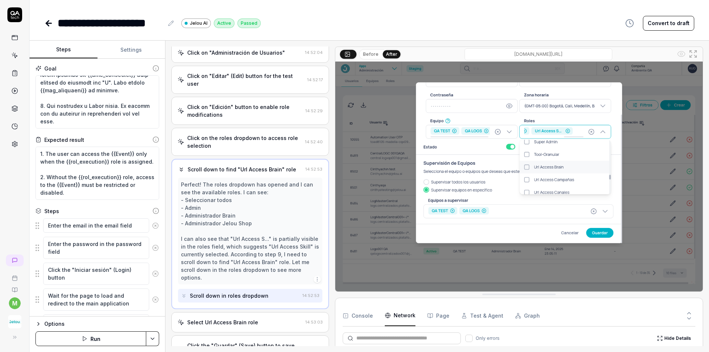
click at [378, 55] on button "Before" at bounding box center [370, 54] width 21 height 8
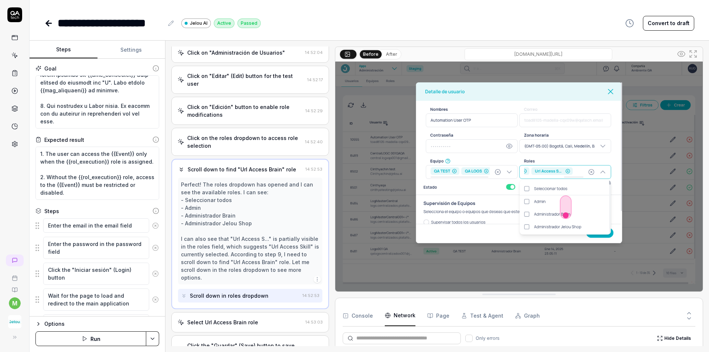
click at [389, 55] on button "After" at bounding box center [391, 54] width 17 height 8
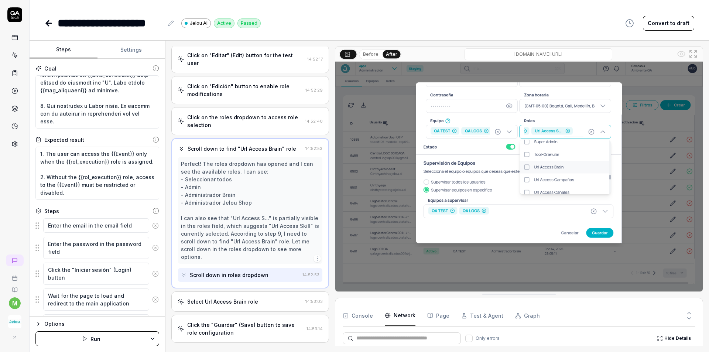
scroll to position [176, 0]
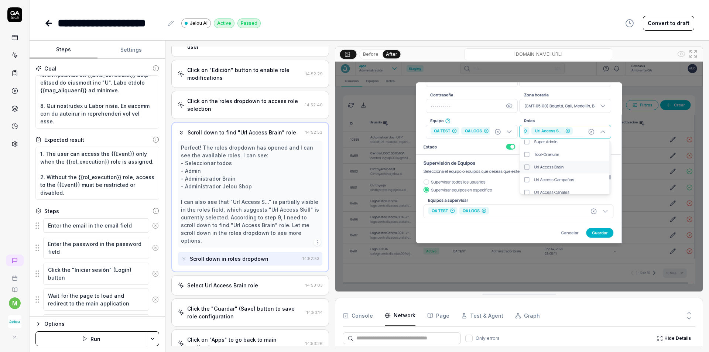
click at [264, 137] on div "Scroll down to find "Url Access Brain" role 14:52:53 Perfect! The roles dropdow…" at bounding box center [250, 197] width 158 height 150
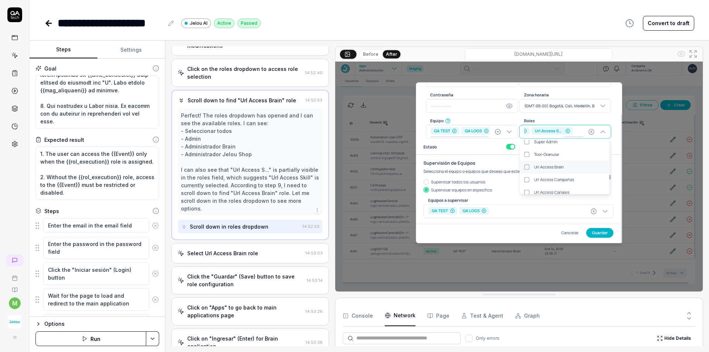
scroll to position [250, 0]
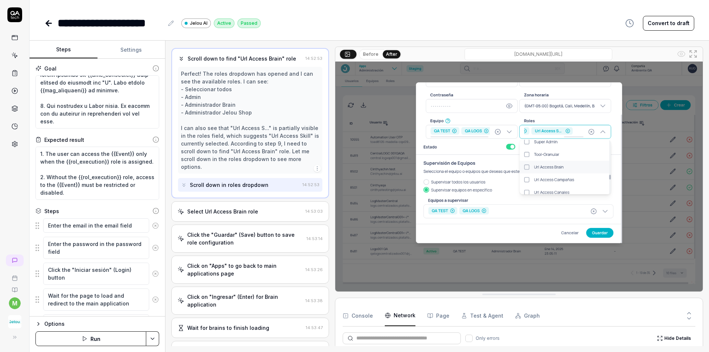
click at [275, 209] on div "Select Url Access Brain role" at bounding box center [240, 211] width 125 height 8
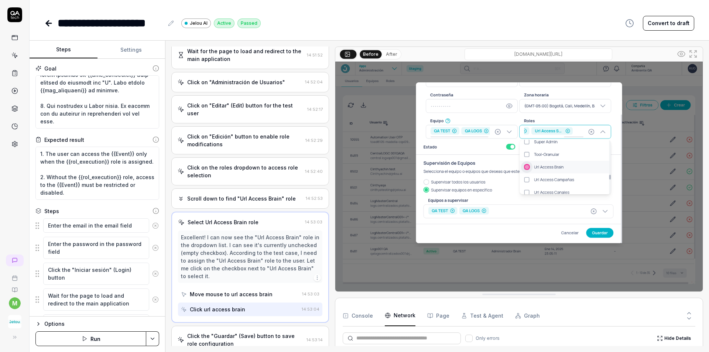
scroll to position [197, 0]
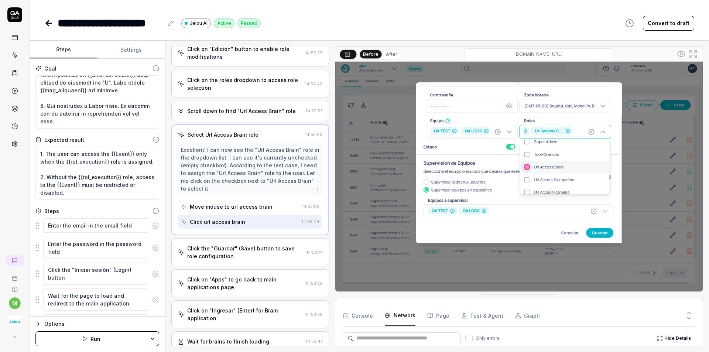
click at [392, 51] on button "After" at bounding box center [391, 54] width 17 height 8
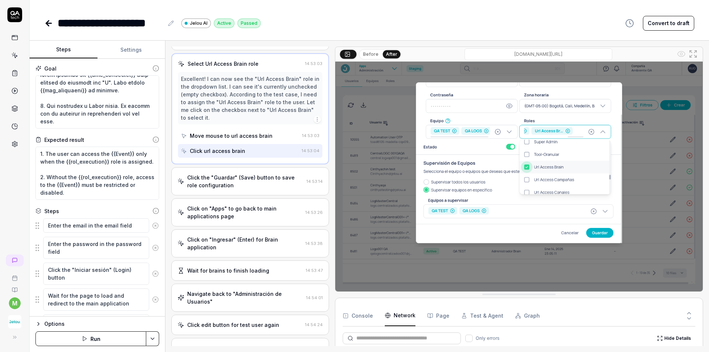
scroll to position [271, 0]
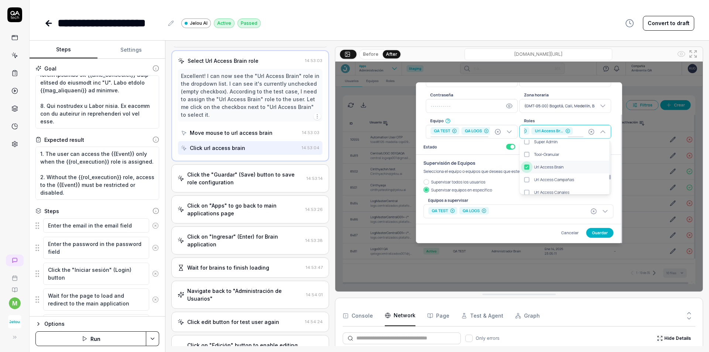
click at [265, 186] on div "Click the "Guardar" (Save) button to save role configuration" at bounding box center [245, 179] width 116 height 16
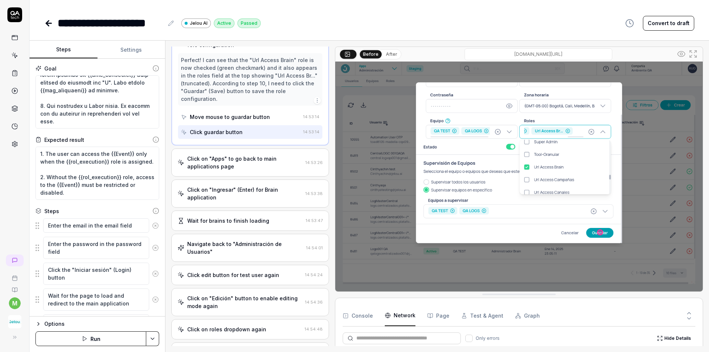
scroll to position [339, 0]
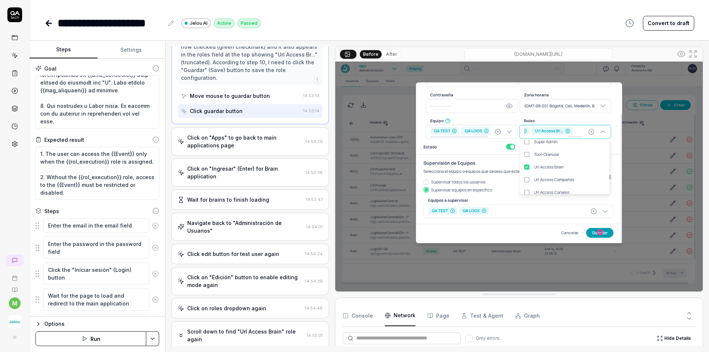
click at [248, 140] on div "Click on "Apps" to go back to main applications page" at bounding box center [244, 142] width 115 height 16
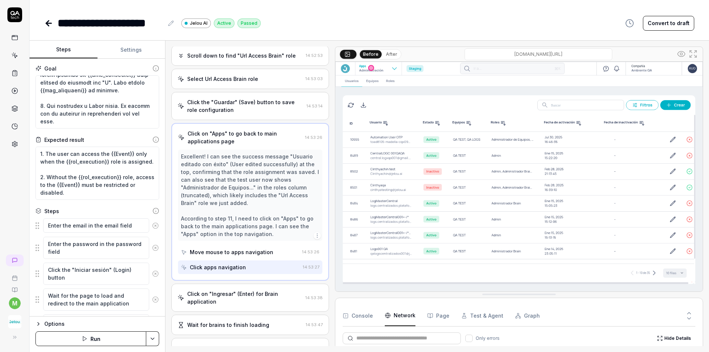
scroll to position [261, 0]
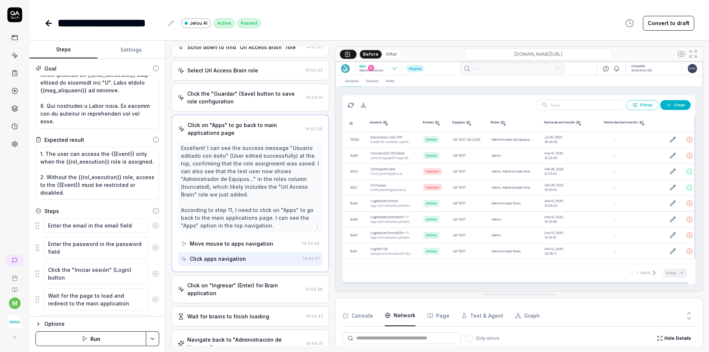
type textarea "*"
click at [241, 294] on div "Click on "Ingresar" (Enter) for Brain application" at bounding box center [244, 289] width 115 height 16
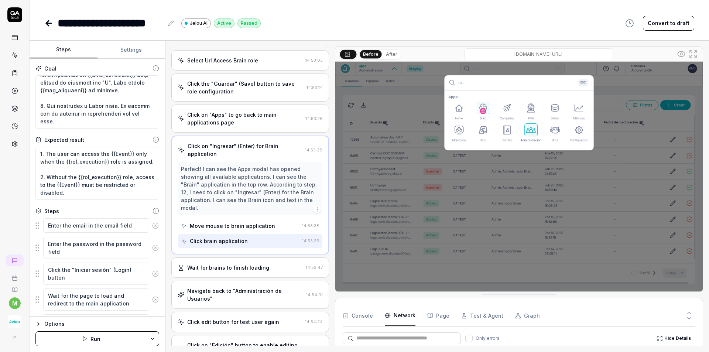
scroll to position [290, 0]
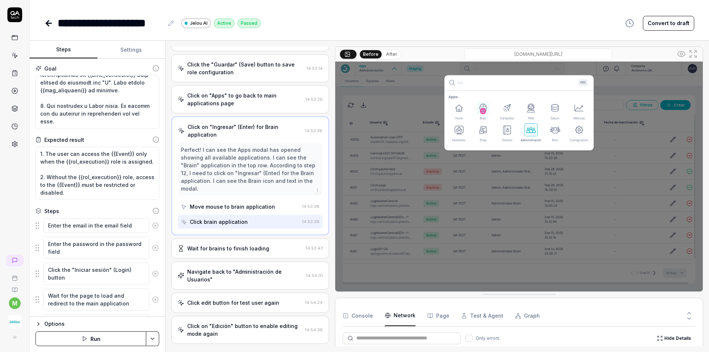
click at [236, 254] on div "Wait for brains to finish loading 14:53:47" at bounding box center [250, 248] width 158 height 20
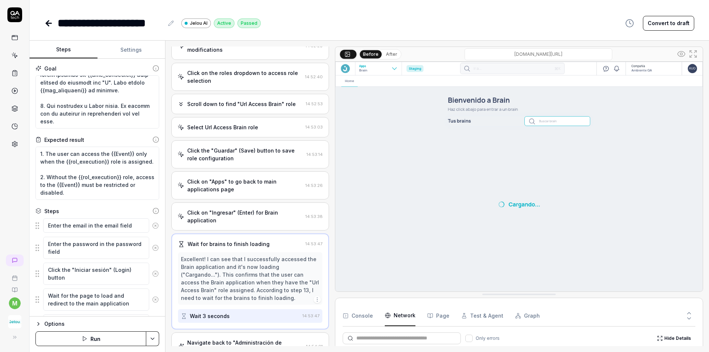
scroll to position [188, 0]
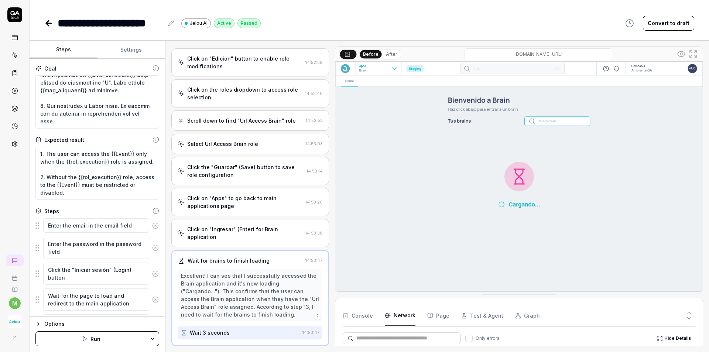
click at [389, 53] on button "After" at bounding box center [391, 54] width 17 height 8
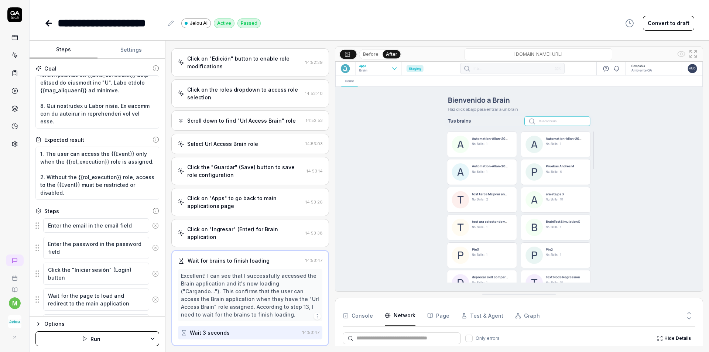
click at [371, 54] on button "Before" at bounding box center [370, 54] width 21 height 8
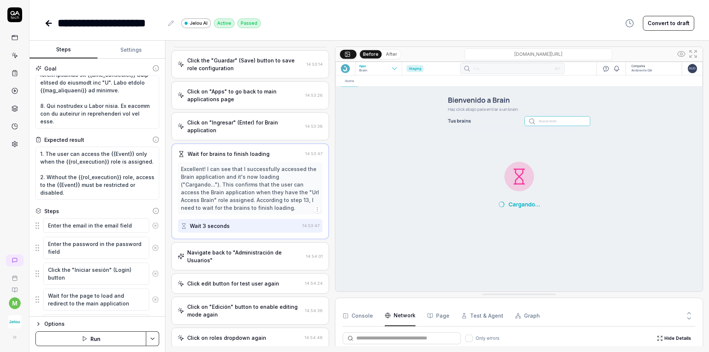
scroll to position [298, 0]
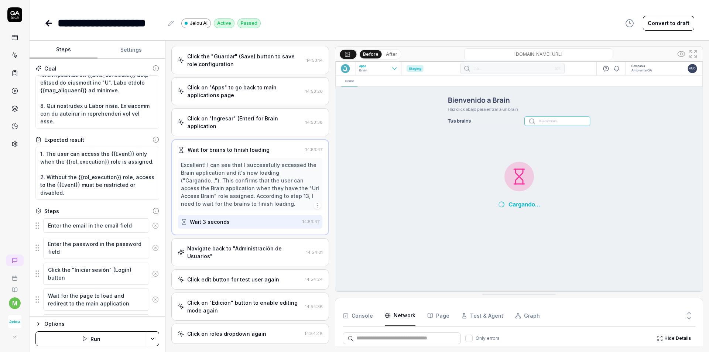
click at [248, 244] on div "Navigate back to "Administración de Usuarios" 14:54:01" at bounding box center [250, 252] width 158 height 28
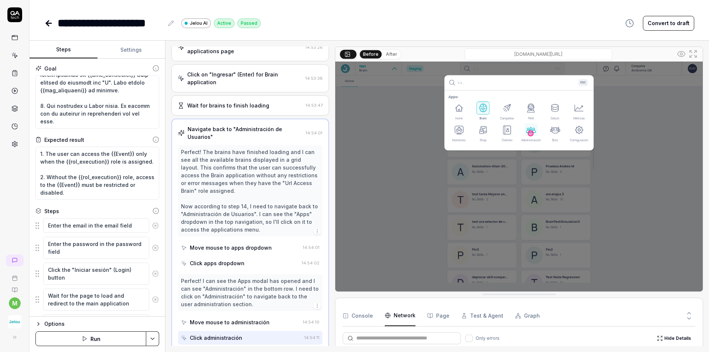
scroll to position [347, 0]
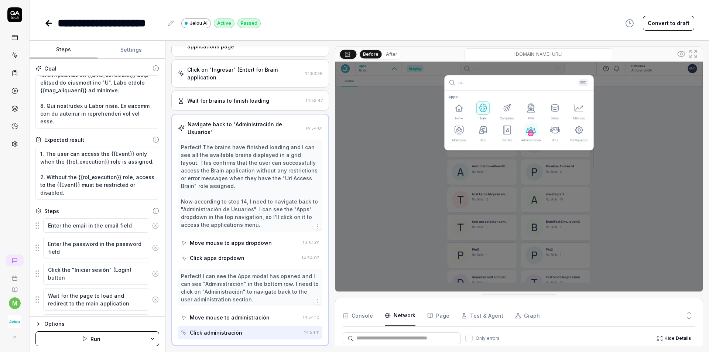
click at [388, 56] on button "After" at bounding box center [391, 54] width 17 height 8
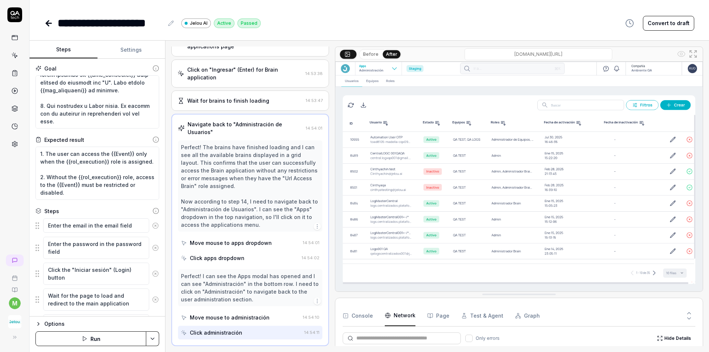
click at [363, 56] on button "Before" at bounding box center [370, 54] width 21 height 8
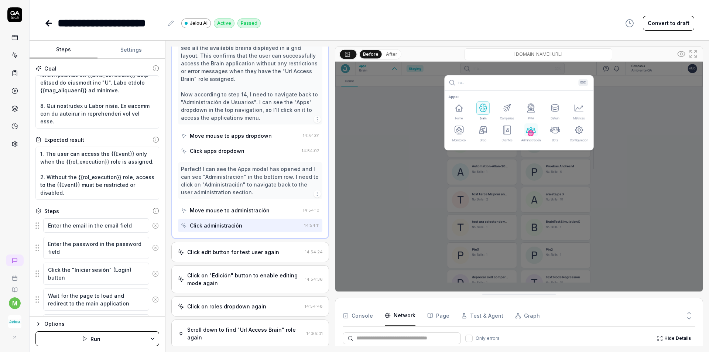
scroll to position [569, 0]
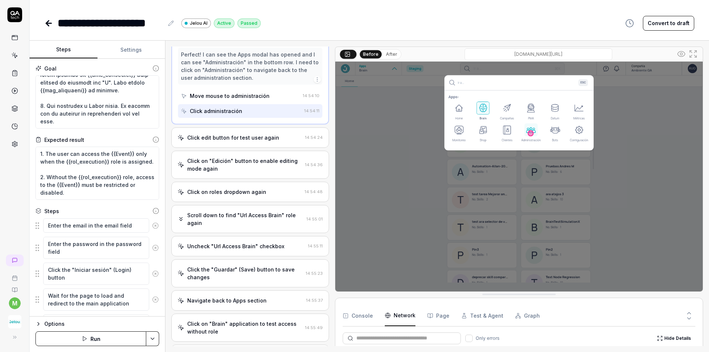
click at [260, 144] on div "Click edit button for test user again 14:54:24" at bounding box center [250, 137] width 158 height 20
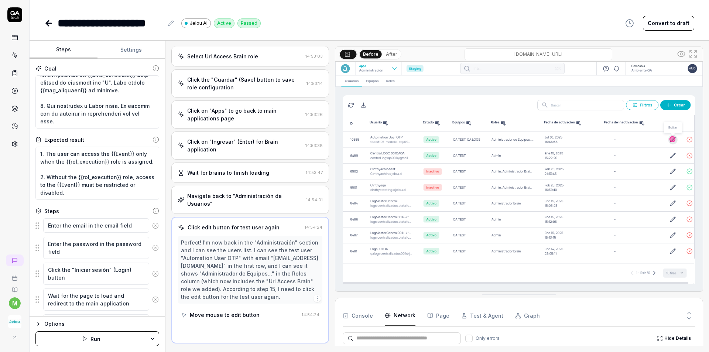
scroll to position [272, 0]
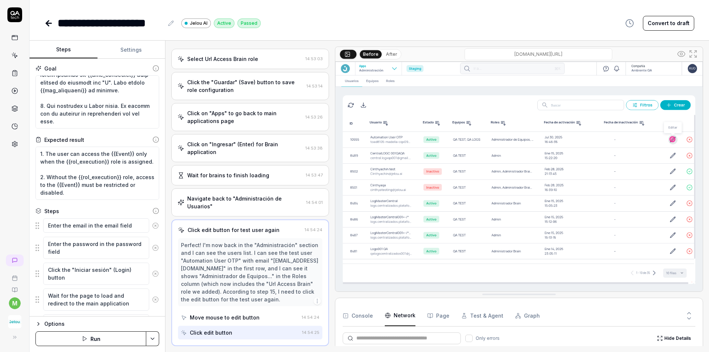
type textarea "*"
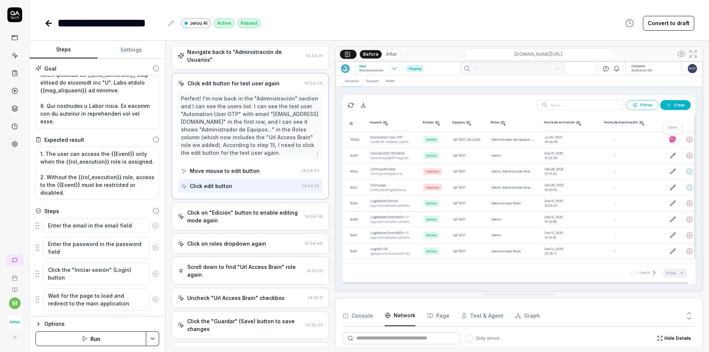
scroll to position [420, 0]
click at [250, 219] on div "Click on "Edición" button to enable editing mode again" at bounding box center [244, 215] width 115 height 16
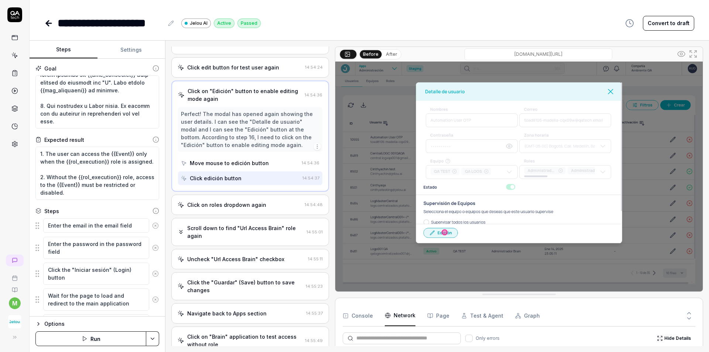
scroll to position [465, 0]
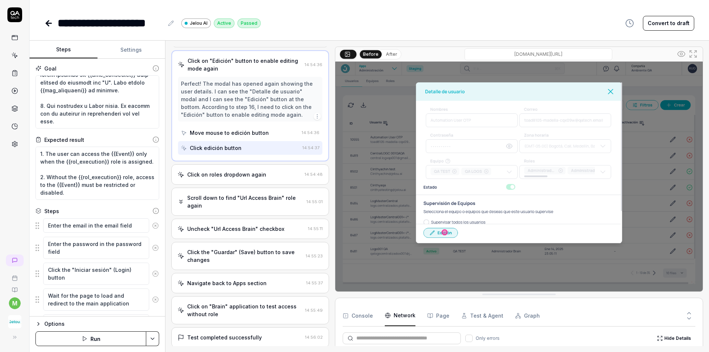
click at [261, 179] on div "Click on roles dropdown again 14:54:48" at bounding box center [250, 174] width 158 height 20
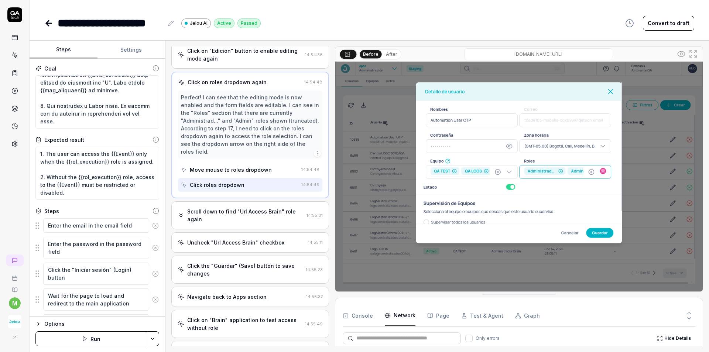
click at [267, 215] on div "Scroll down to find "Url Access Brain" role again" at bounding box center [245, 215] width 116 height 16
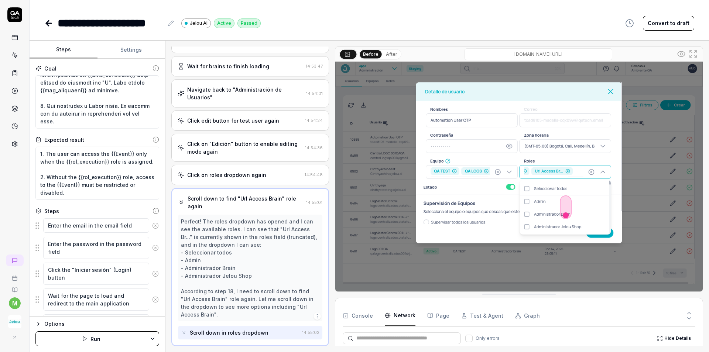
scroll to position [492, 0]
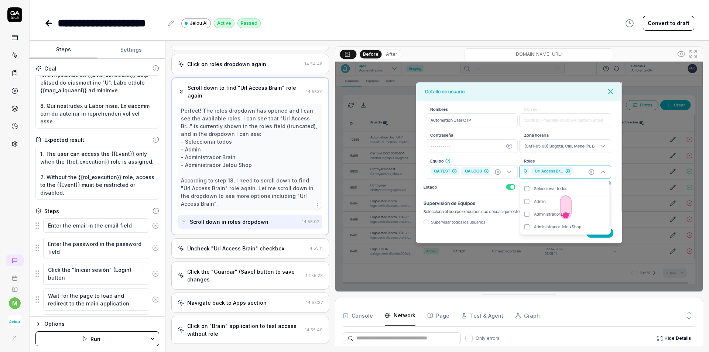
click at [261, 254] on div "Uncheck "Url Access Brain" checkbox 14:55:11" at bounding box center [250, 248] width 158 height 20
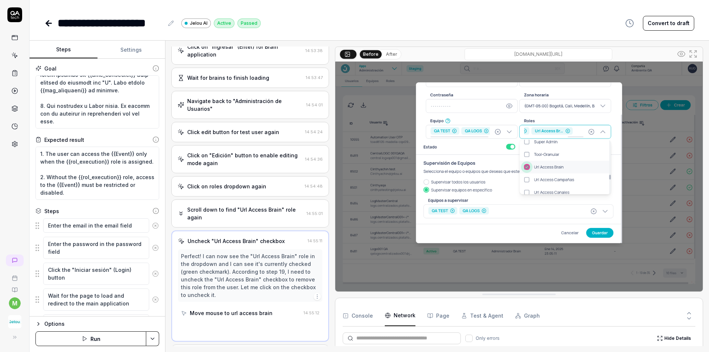
scroll to position [366, 0]
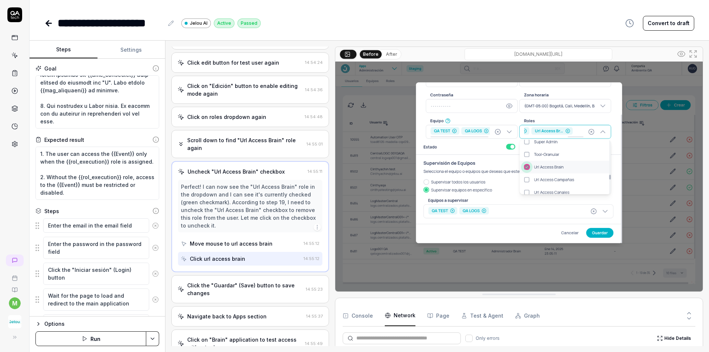
click at [251, 301] on div "Click the "Guardar" (Save) button to save changes 14:55:23" at bounding box center [250, 289] width 158 height 28
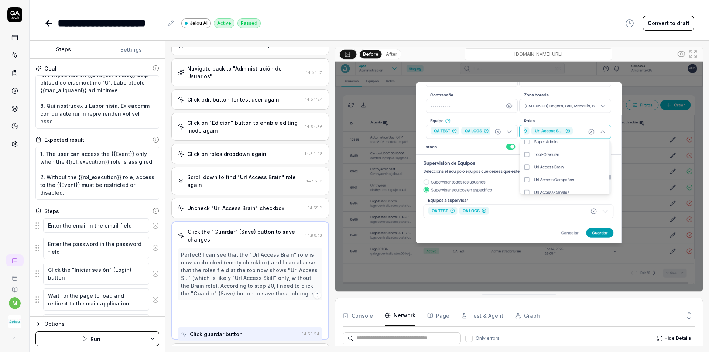
scroll to position [397, 0]
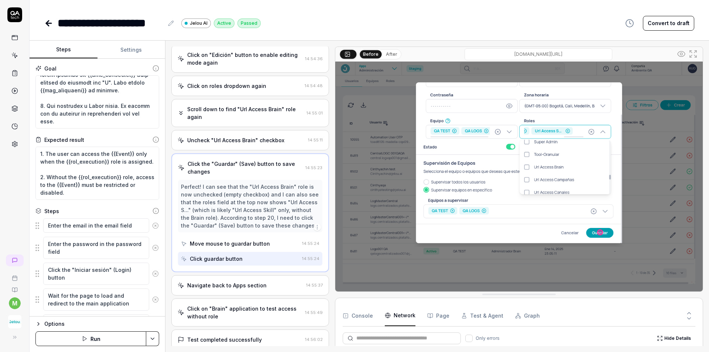
click at [266, 291] on div "Navigate back to Apps section 14:55:37" at bounding box center [250, 285] width 158 height 20
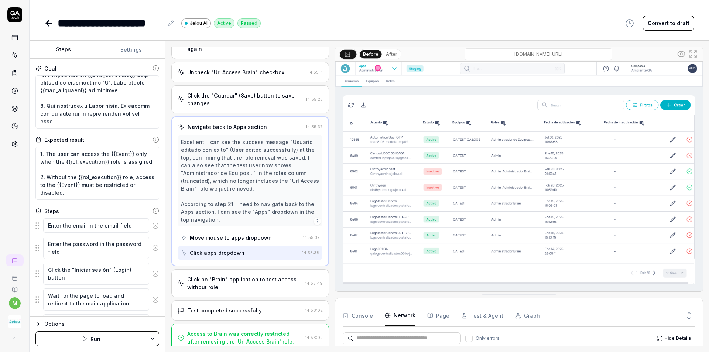
scroll to position [544, 0]
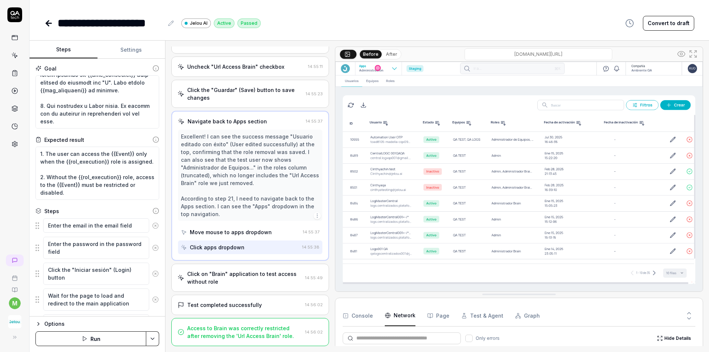
click at [280, 285] on div "Click on "Brain" application to test access without role" at bounding box center [244, 278] width 115 height 16
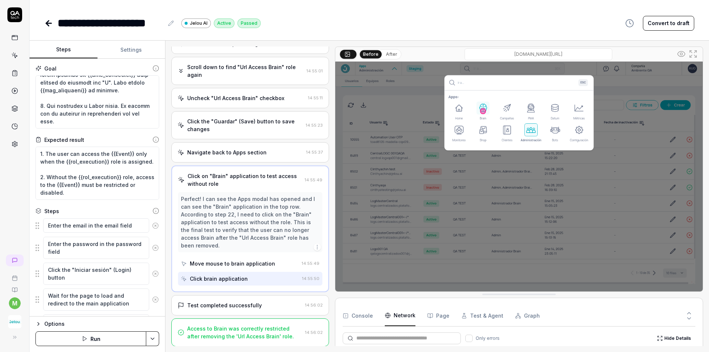
scroll to position [513, 0]
click at [392, 56] on button "After" at bounding box center [391, 54] width 17 height 8
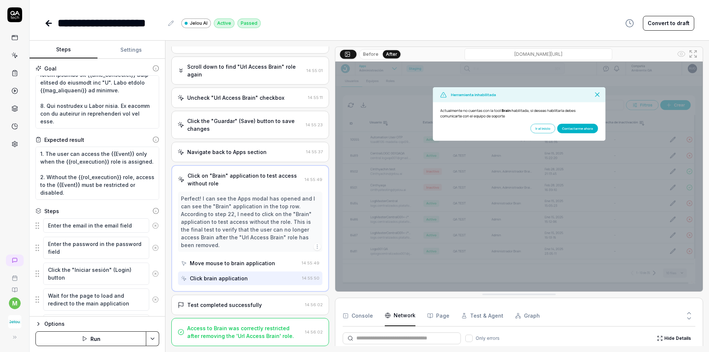
click at [373, 57] on button "Before" at bounding box center [370, 54] width 21 height 8
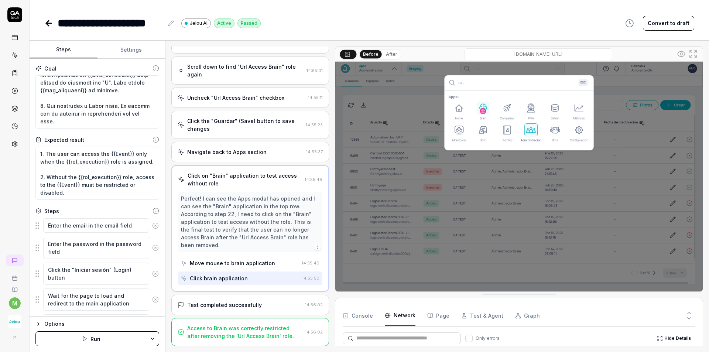
click at [277, 308] on div "Test completed successfully" at bounding box center [240, 305] width 124 height 8
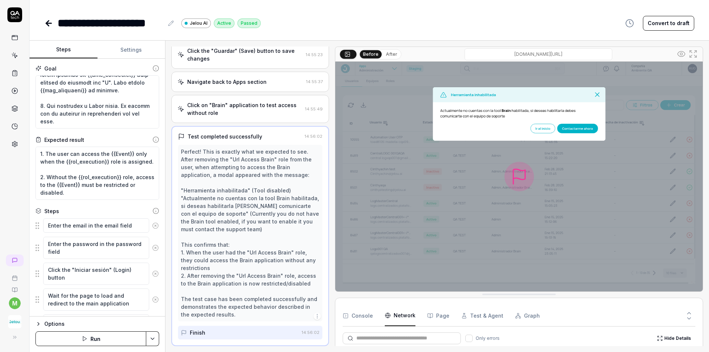
scroll to position [614, 0]
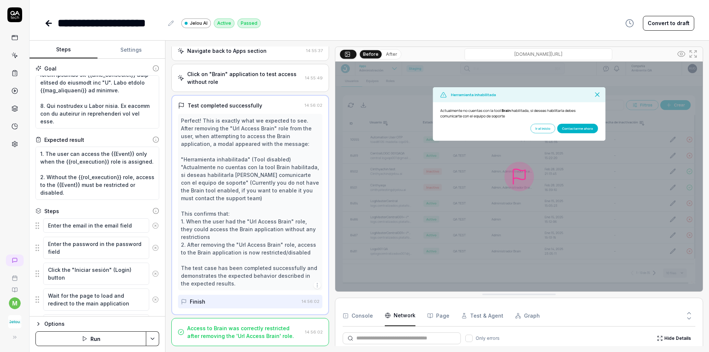
click at [276, 325] on div "Access to Brain was correctly restricted after removing the 'Url Access Brain' …" at bounding box center [244, 332] width 115 height 16
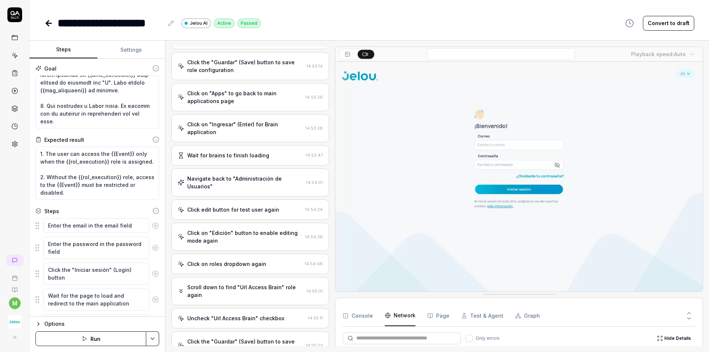
scroll to position [0, 0]
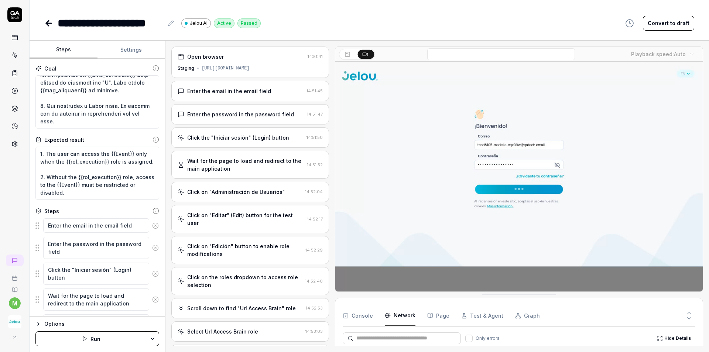
click at [52, 25] on icon at bounding box center [48, 23] width 9 height 9
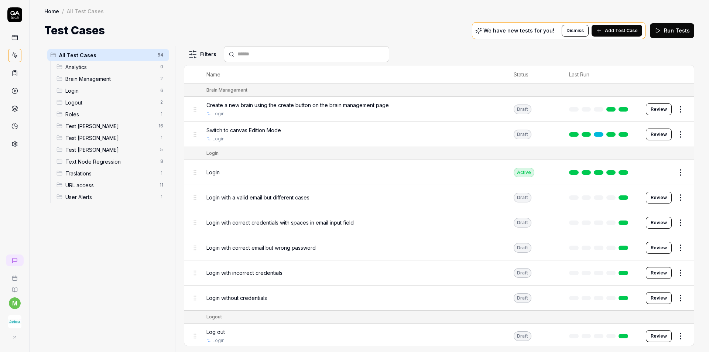
click at [20, 41] on link at bounding box center [14, 37] width 13 height 13
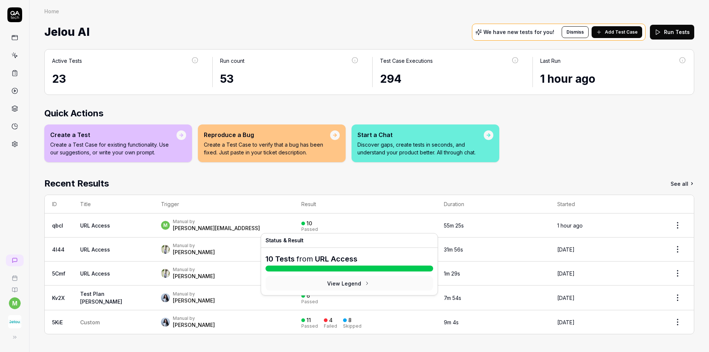
click at [345, 230] on div "10 Passed" at bounding box center [365, 225] width 128 height 12
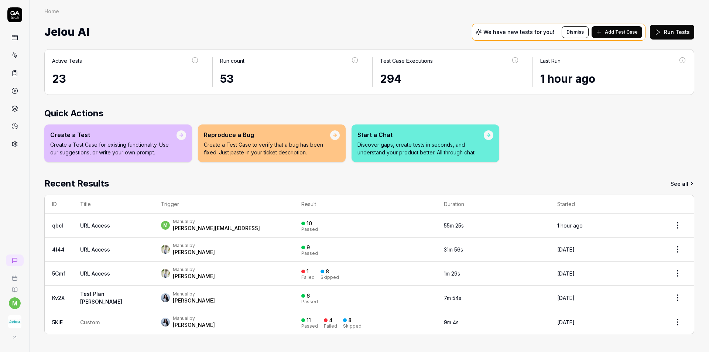
click at [236, 227] on div "m Manual by [PERSON_NAME][EMAIL_ADDRESS]" at bounding box center [224, 225] width 126 height 13
click at [87, 224] on link "URL Access" at bounding box center [95, 225] width 30 height 6
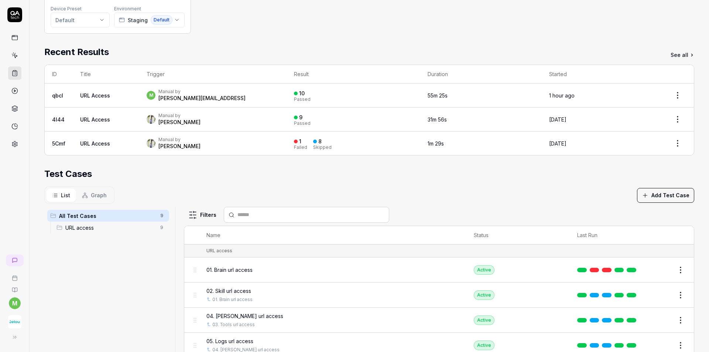
click at [672, 274] on html "**********" at bounding box center [354, 203] width 709 height 407
click at [467, 219] on html "**********" at bounding box center [354, 203] width 709 height 407
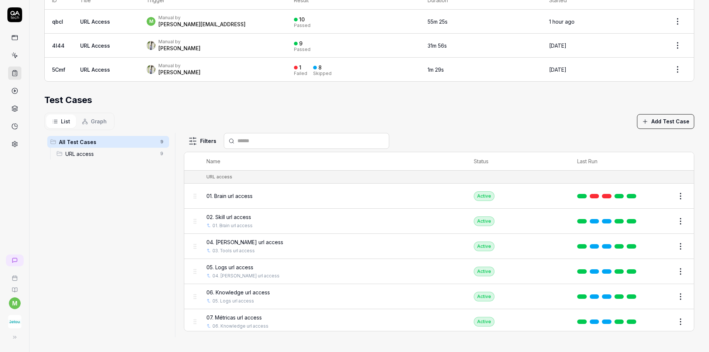
click at [358, 195] on div "01. Brain url access" at bounding box center [332, 196] width 253 height 8
click at [288, 202] on div "01. Brain url access" at bounding box center [332, 196] width 253 height 16
click at [241, 198] on span "01. Brain url access" at bounding box center [229, 196] width 46 height 8
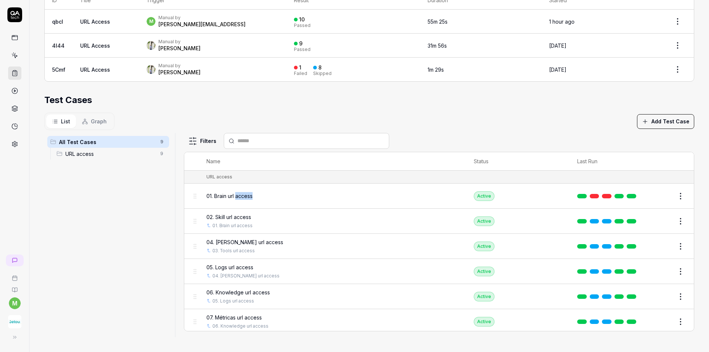
click at [313, 199] on div "01. Brain url access" at bounding box center [332, 196] width 253 height 8
click at [531, 193] on td "Active" at bounding box center [517, 195] width 103 height 25
click at [620, 199] on td at bounding box center [608, 195] width 77 height 25
click at [627, 196] on link at bounding box center [632, 196] width 10 height 4
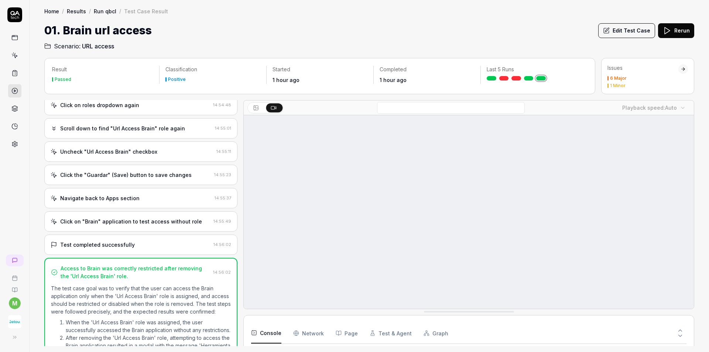
scroll to position [511, 0]
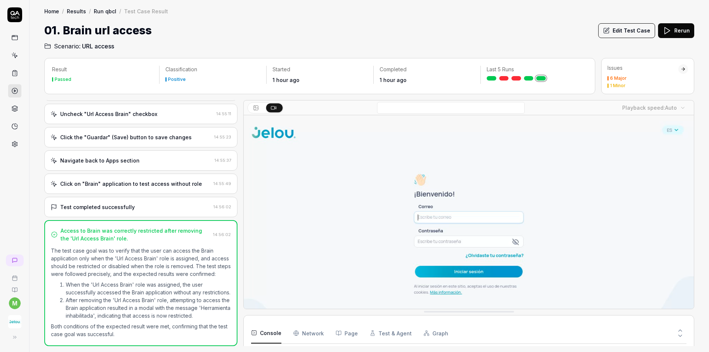
click at [399, 78] on time "1 hour ago" at bounding box center [393, 80] width 27 height 6
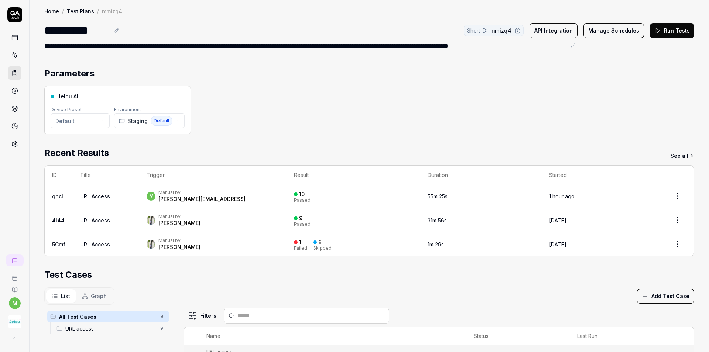
click at [298, 273] on div "Test Cases" at bounding box center [369, 274] width 650 height 13
